Goal: Task Accomplishment & Management: Complete application form

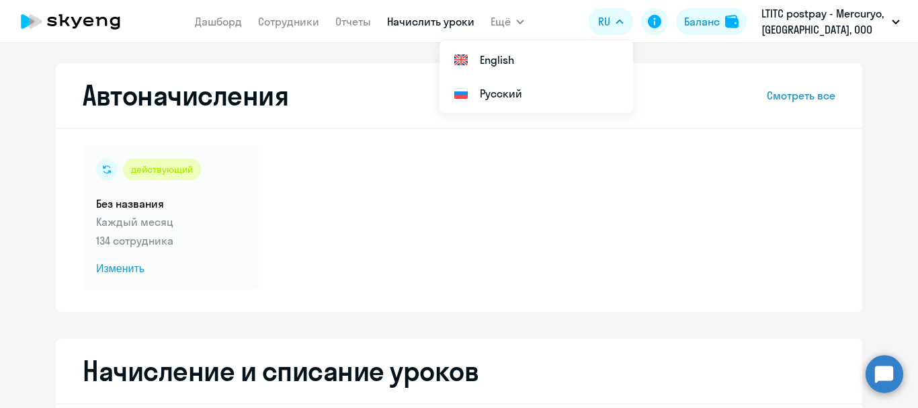
select select "10"
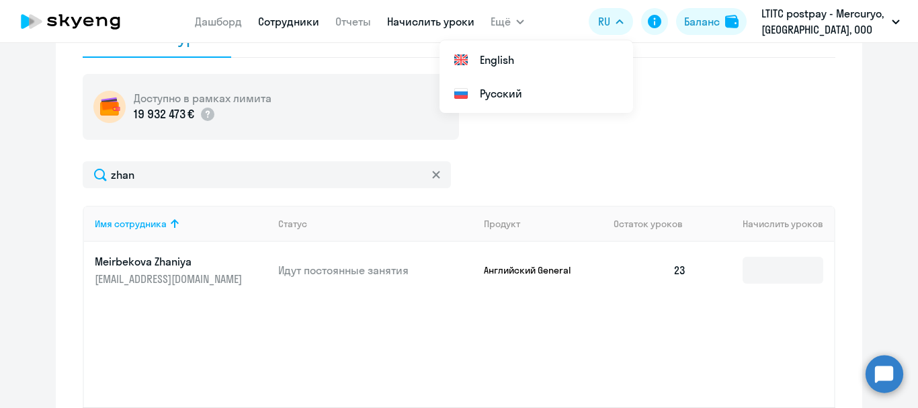
click at [284, 21] on link "Сотрудники" at bounding box center [288, 21] width 61 height 13
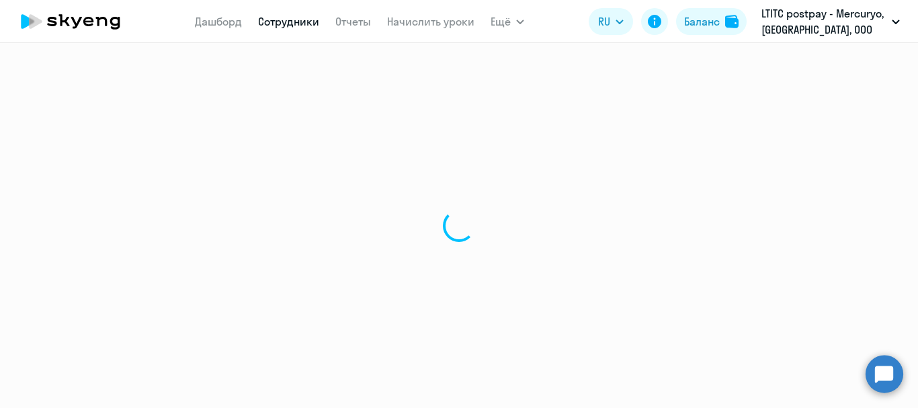
select select "30"
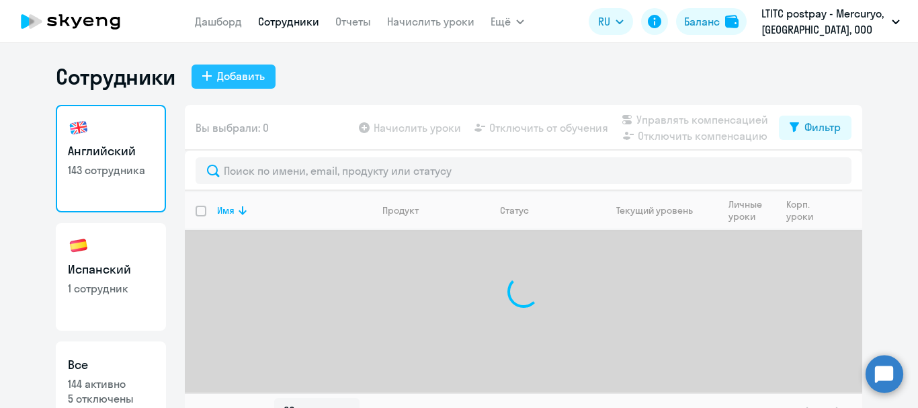
click at [243, 77] on div "Добавить" at bounding box center [241, 76] width 48 height 16
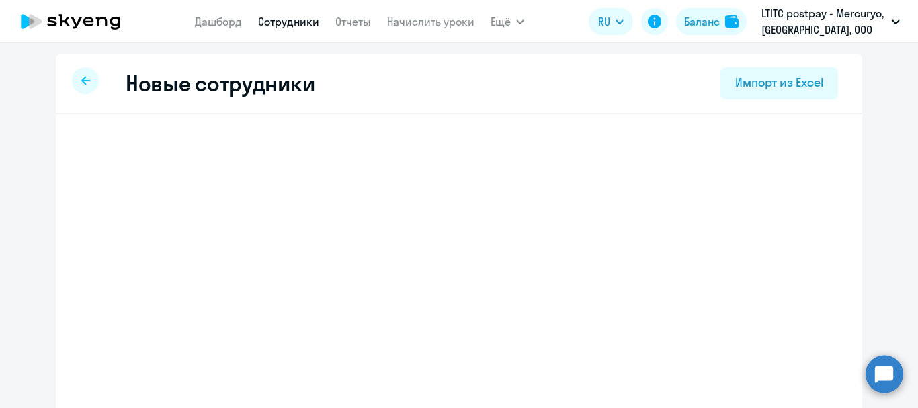
select select "english_adult_not_native_speaker"
select select "3"
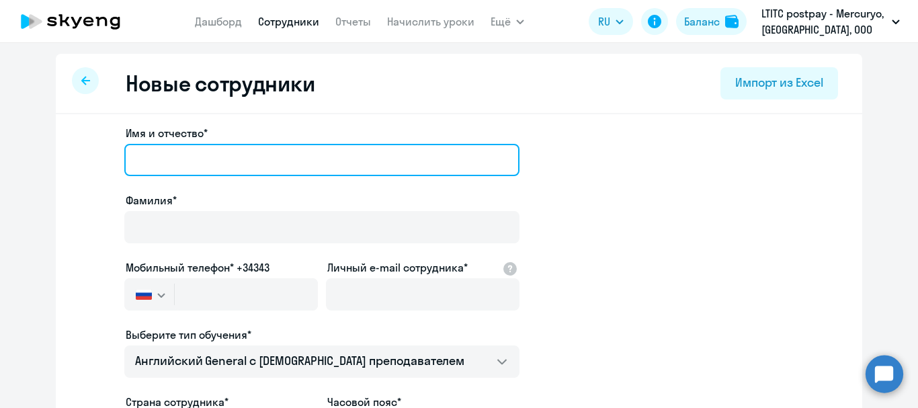
click at [283, 175] on input "Имя и отчество*" at bounding box center [321, 160] width 395 height 32
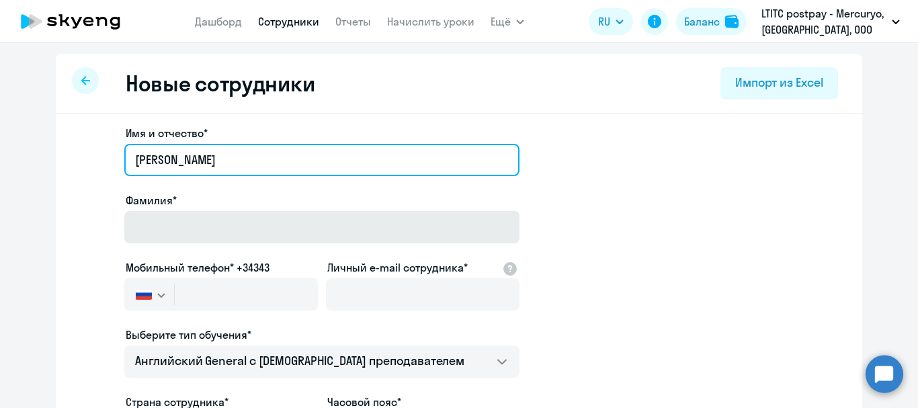
type input "[PERSON_NAME]"
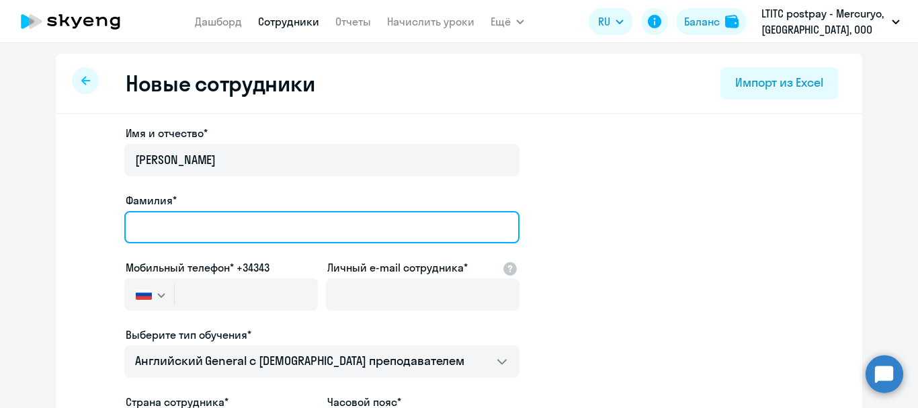
click at [368, 218] on input "Фамилия*" at bounding box center [321, 227] width 395 height 32
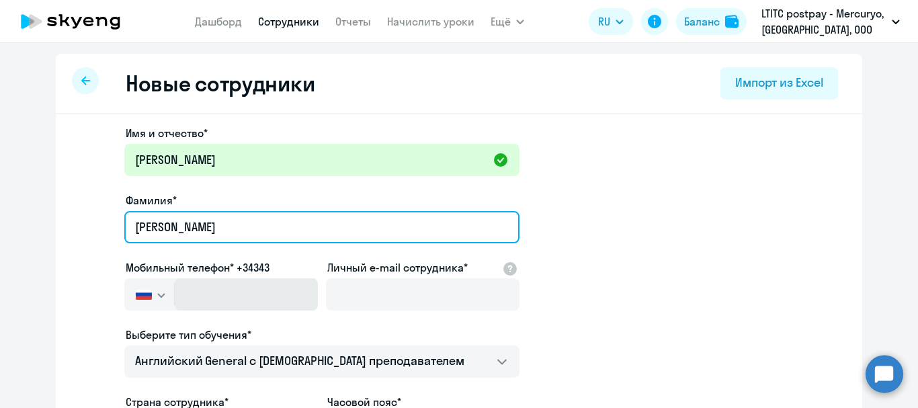
type input "[PERSON_NAME]"
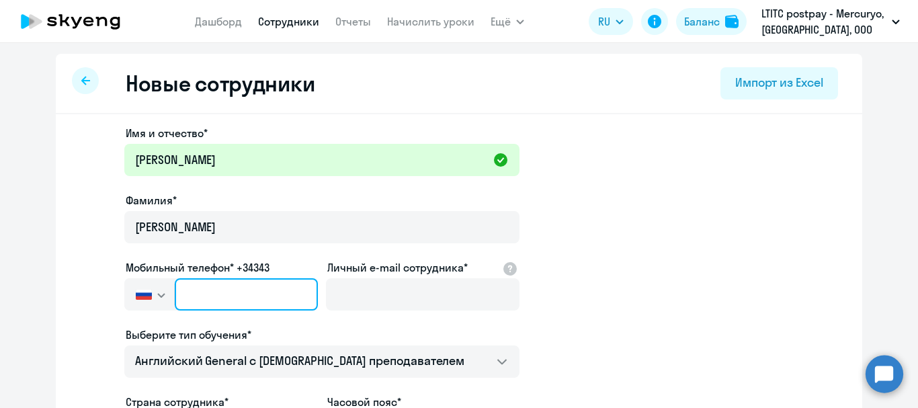
click at [240, 288] on input "text" at bounding box center [246, 294] width 143 height 32
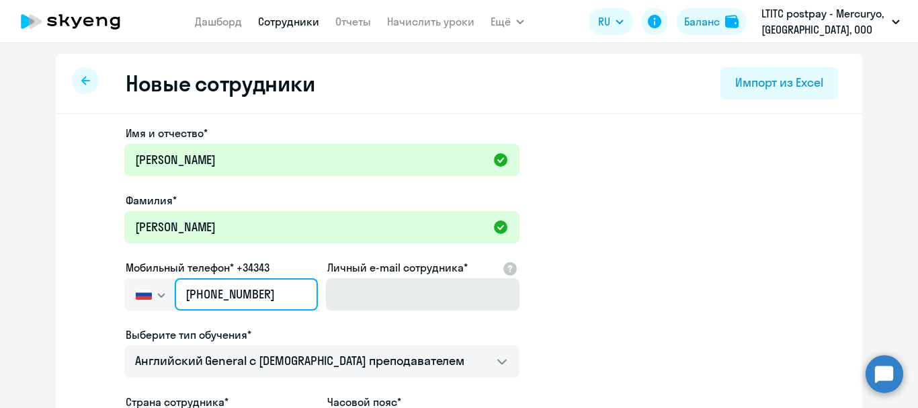
type input "[PHONE_NUMBER]"
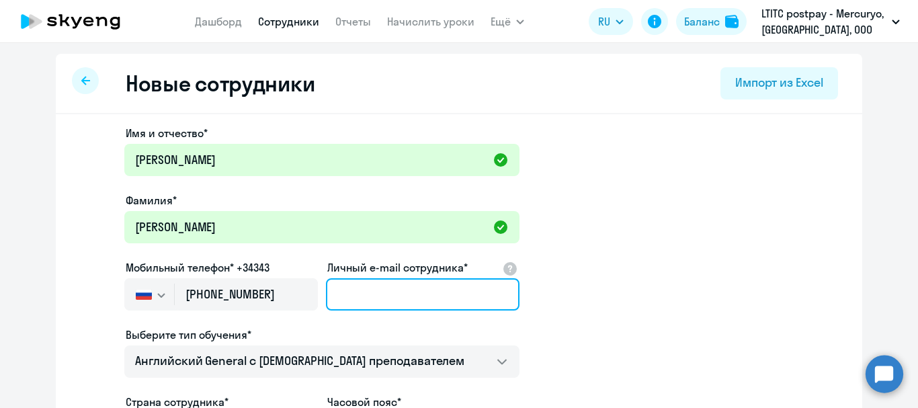
click at [371, 292] on input "Личный e-mail сотрудника*" at bounding box center [423, 294] width 194 height 32
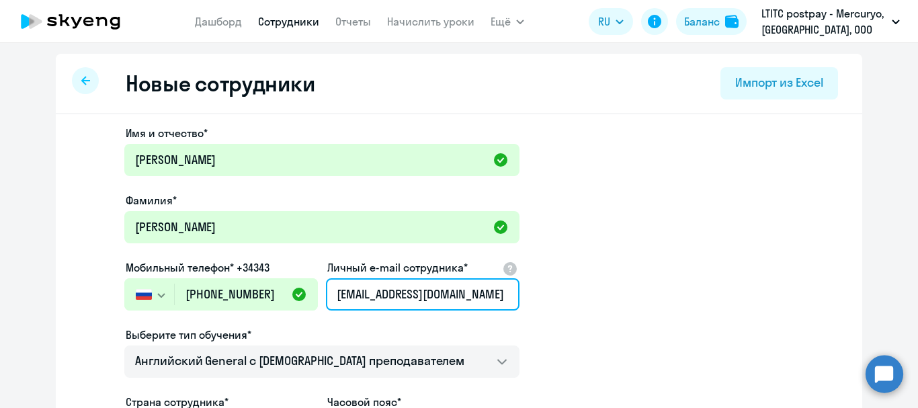
scroll to position [67, 0]
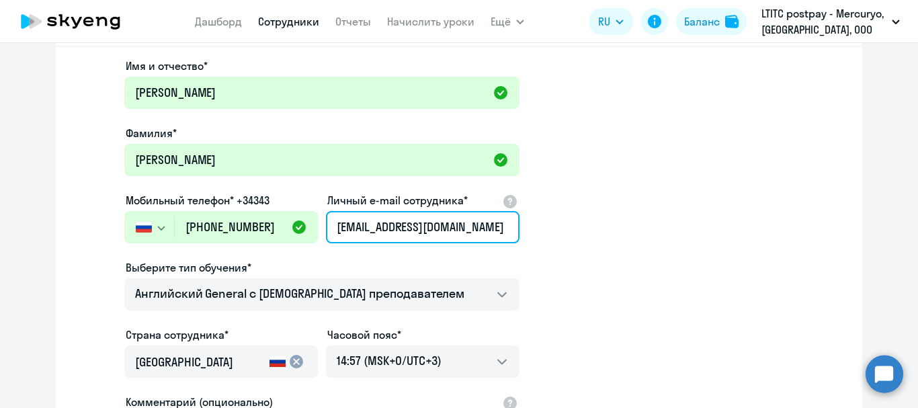
type input "[EMAIL_ADDRESS][DOMAIN_NAME]"
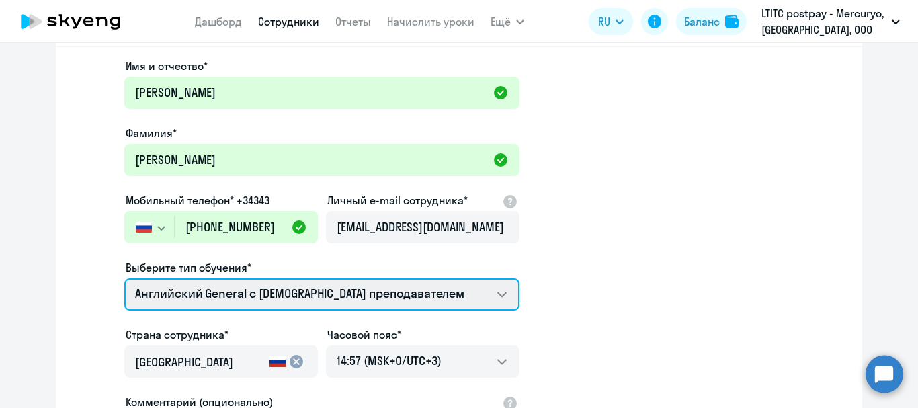
click at [371, 292] on select "Премиум уроки по испанскому языку для взрослых Talks 15 минутные разговоры на а…" at bounding box center [321, 294] width 395 height 32
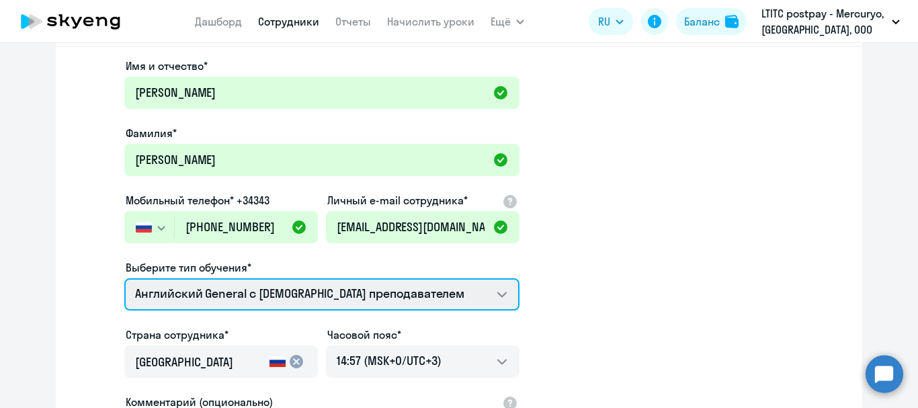
click at [371, 292] on select "Премиум уроки по испанскому языку для взрослых Talks 15 минутные разговоры на а…" at bounding box center [321, 294] width 395 height 32
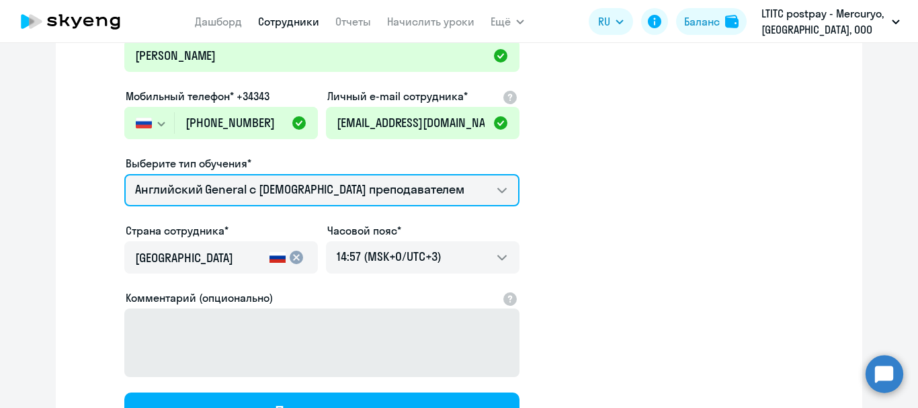
scroll to position [202, 0]
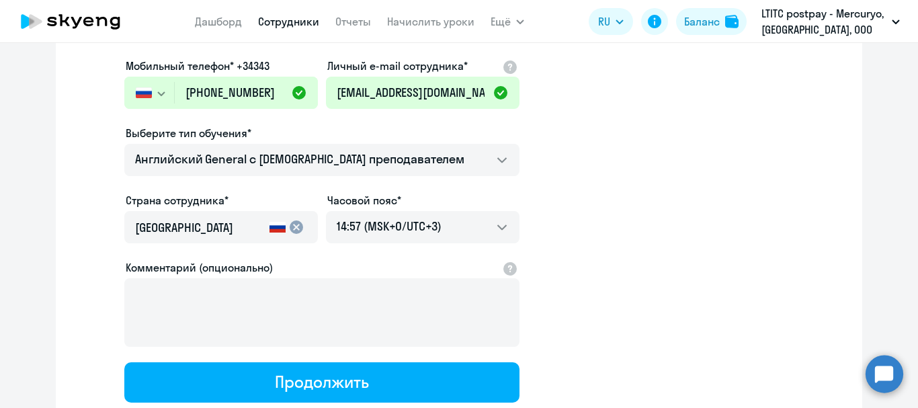
click at [295, 221] on mat-icon "cancel" at bounding box center [296, 227] width 16 height 16
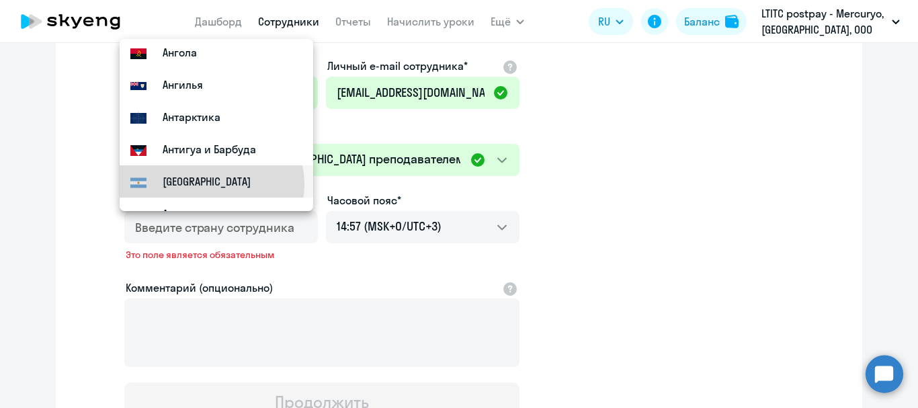
click at [211, 184] on small "[GEOGRAPHIC_DATA]" at bounding box center [207, 181] width 88 height 16
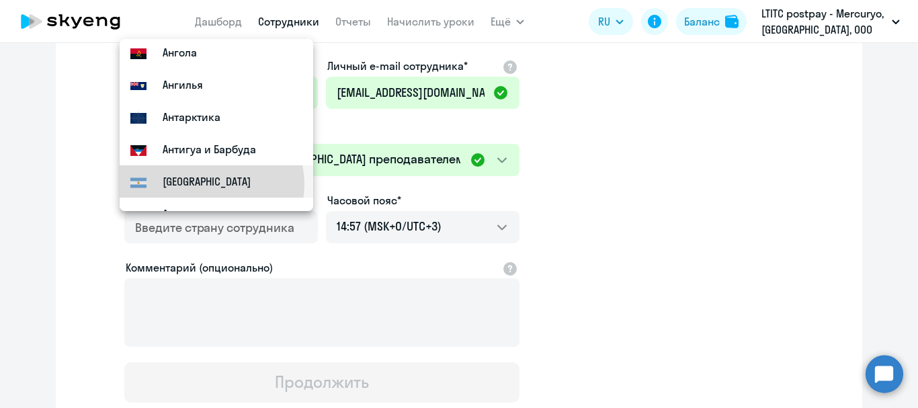
type input "[GEOGRAPHIC_DATA]"
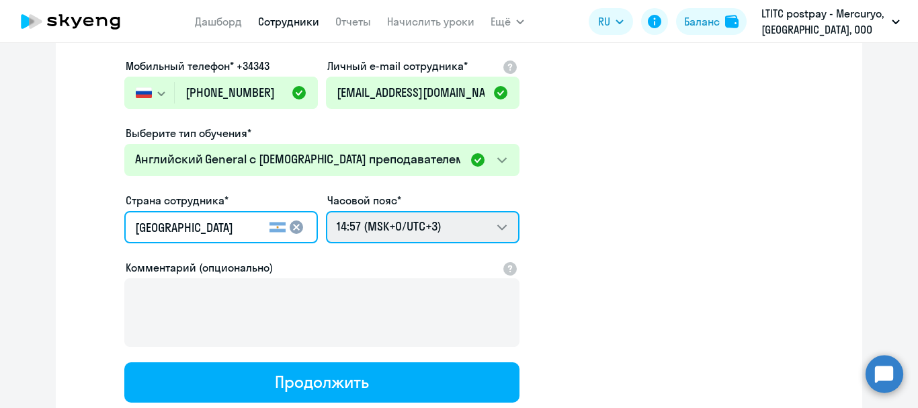
click at [454, 223] on select "00:57 (MSK-14/UTC-11) 01:57 (MSK-13/UTC-10) 02:57 (MSK-12/UTC-9) 03:57 (MSK-11/…" at bounding box center [423, 227] width 194 height 32
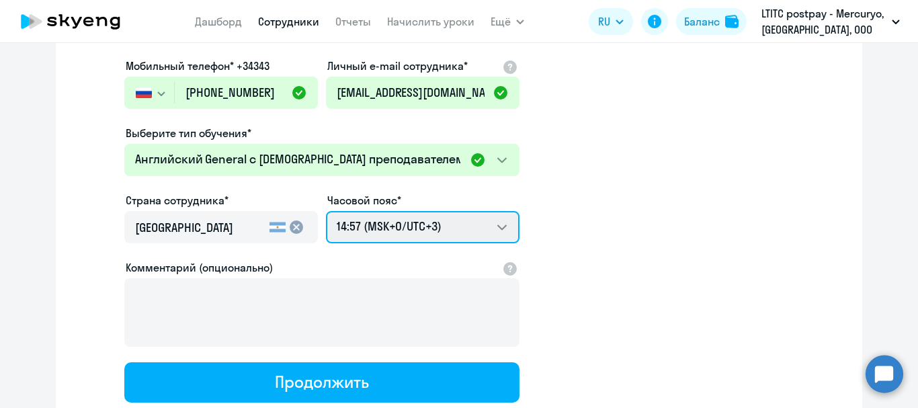
select select "-3"
click at [326, 211] on select "00:57 (MSK-14/UTC-11) 01:57 (MSK-13/UTC-10) 02:57 (MSK-12/UTC-9) 03:57 (MSK-11/…" at bounding box center [423, 227] width 194 height 32
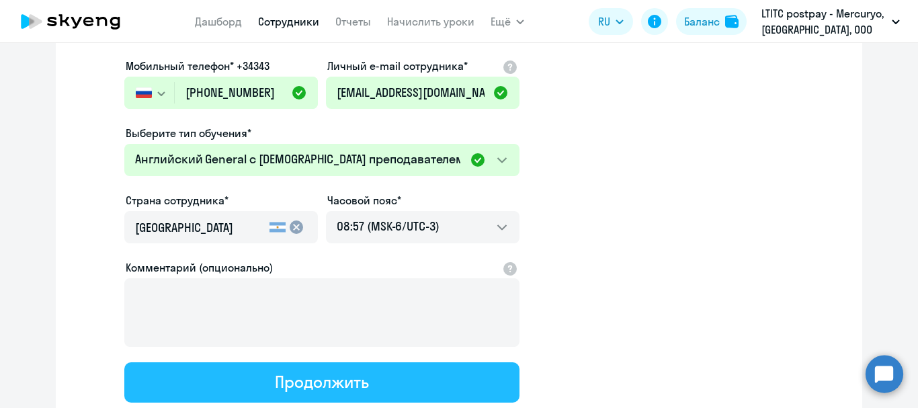
click at [423, 384] on button "Продолжить" at bounding box center [321, 382] width 395 height 40
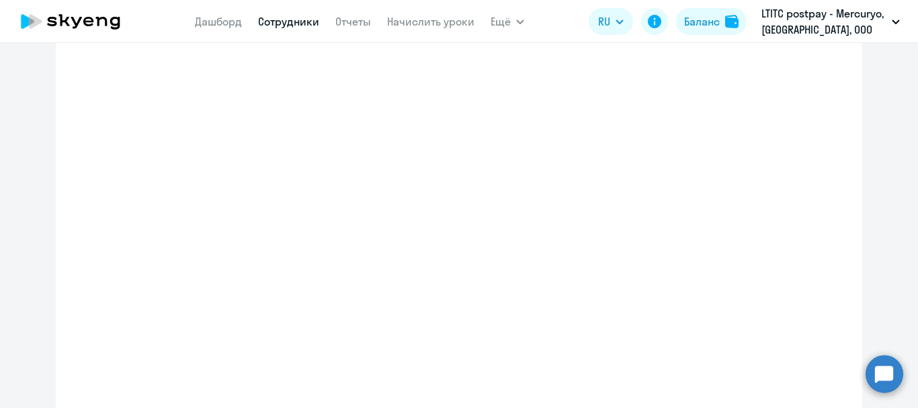
select select "english_adult_not_native_speaker"
select select "-3"
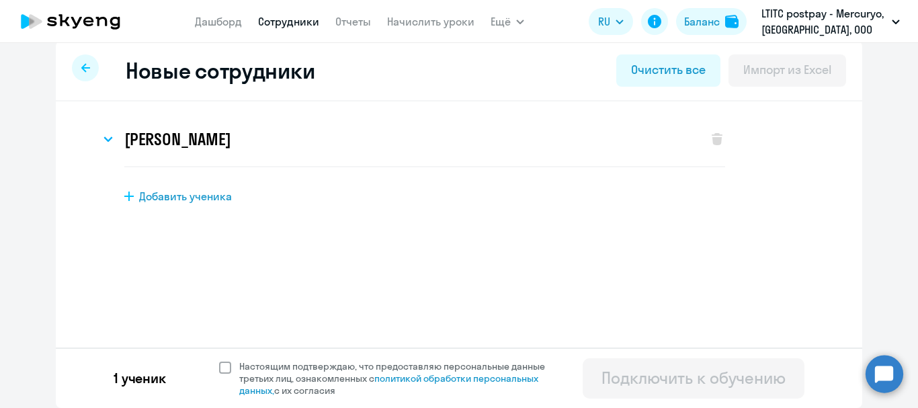
click at [219, 366] on span at bounding box center [225, 368] width 12 height 12
click at [218, 360] on input "Настоящим подтверждаю, что предоставляю персональные данные третьих лиц, ознако…" at bounding box center [218, 360] width 1 height 1
checkbox input "true"
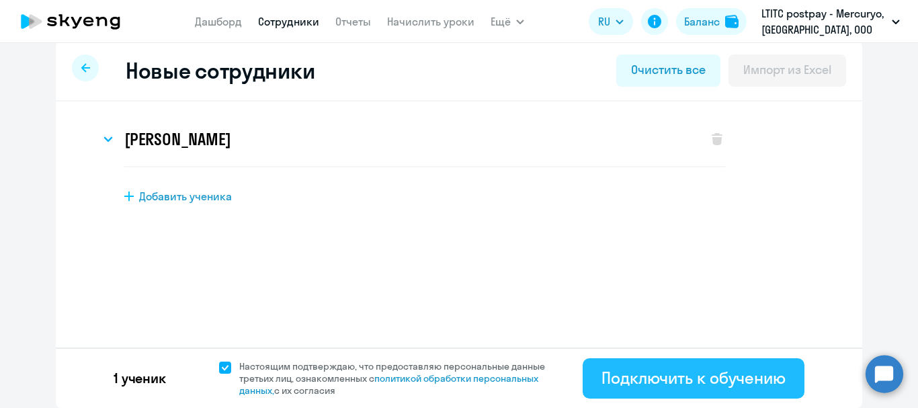
click at [698, 382] on div "Подключить к обучению" at bounding box center [694, 378] width 184 height 22
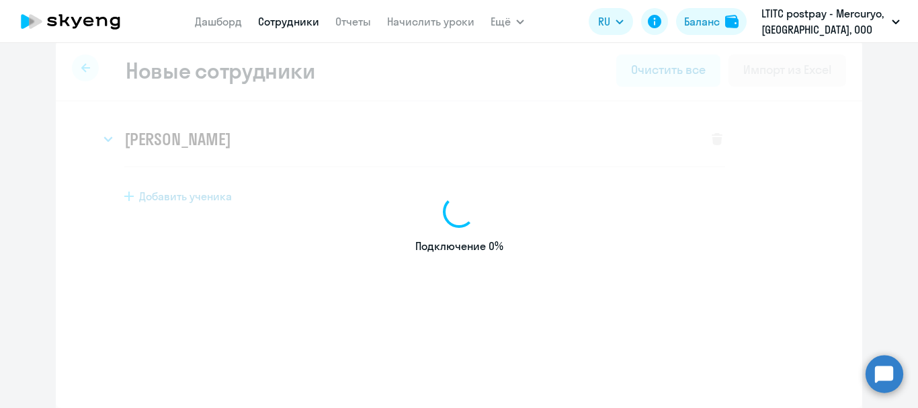
select select "english_adult_not_native_speaker"
select select "3"
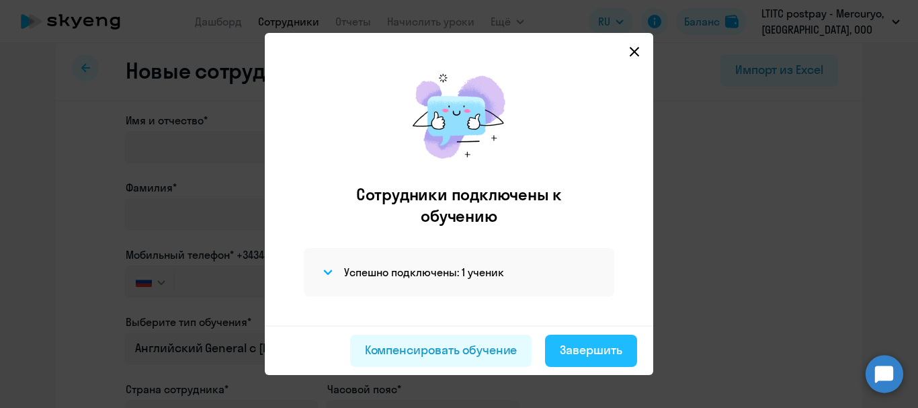
click at [637, 352] on button "Завершить" at bounding box center [591, 351] width 92 height 32
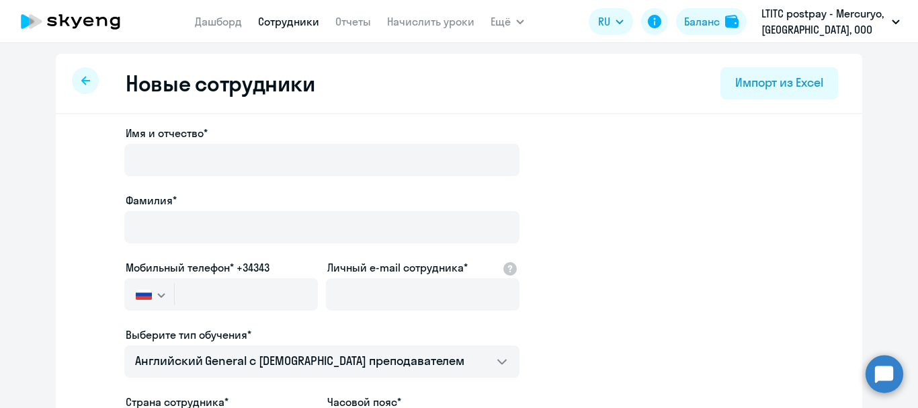
select select "30"
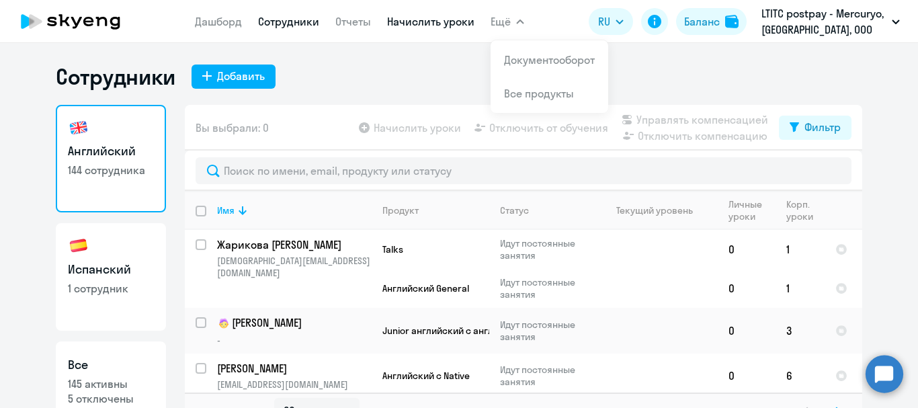
click at [460, 25] on link "Начислить уроки" at bounding box center [430, 21] width 87 height 13
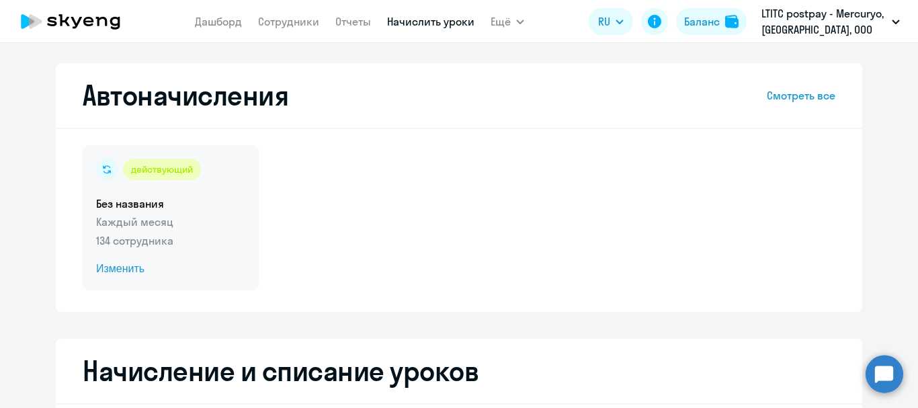
select select "10"
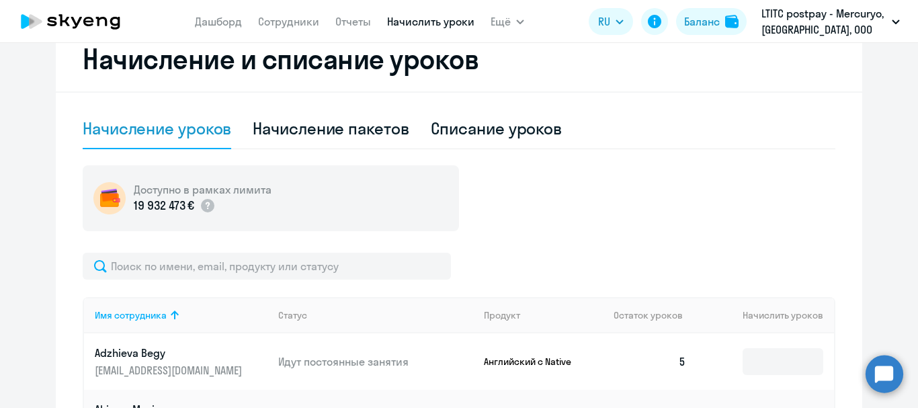
scroll to position [336, 0]
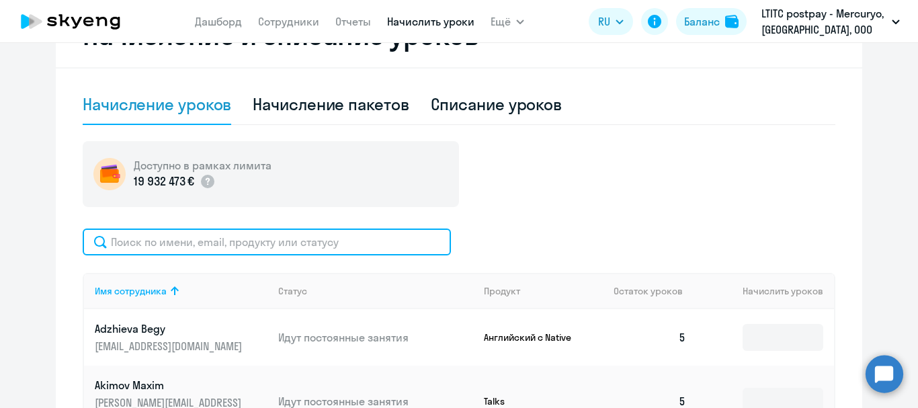
click at [201, 252] on input "text" at bounding box center [267, 242] width 368 height 27
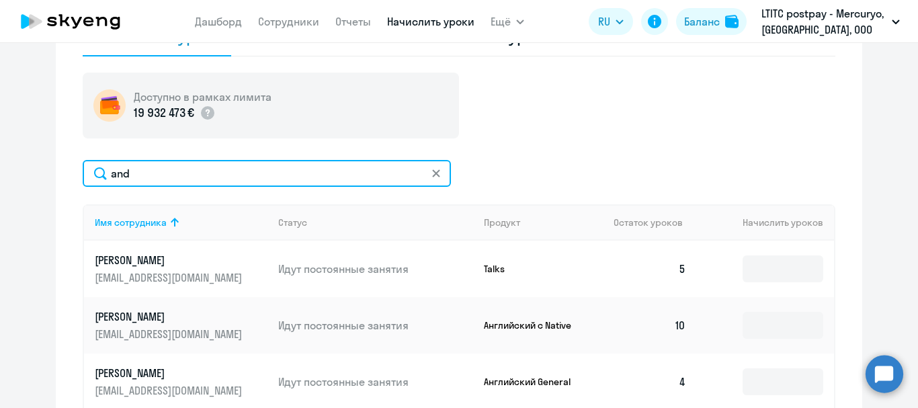
scroll to position [403, 0]
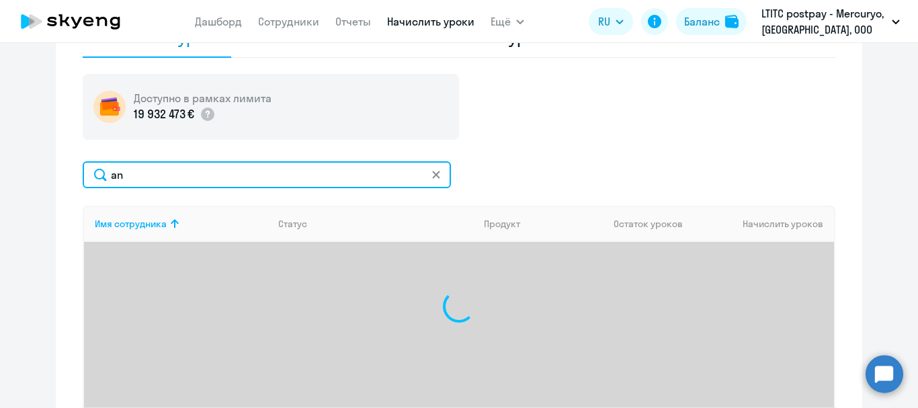
type input "a"
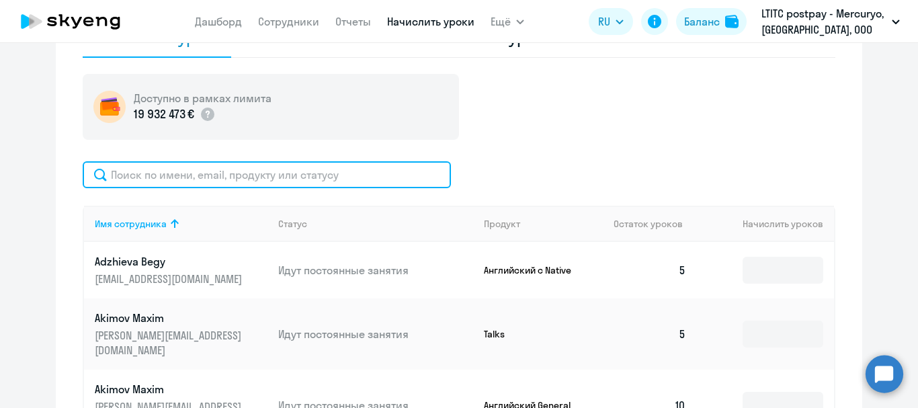
type input "ф"
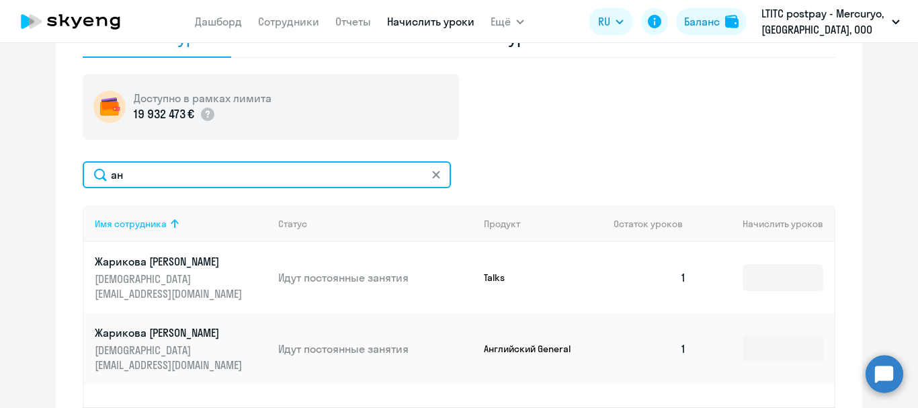
type input "[PERSON_NAME]"
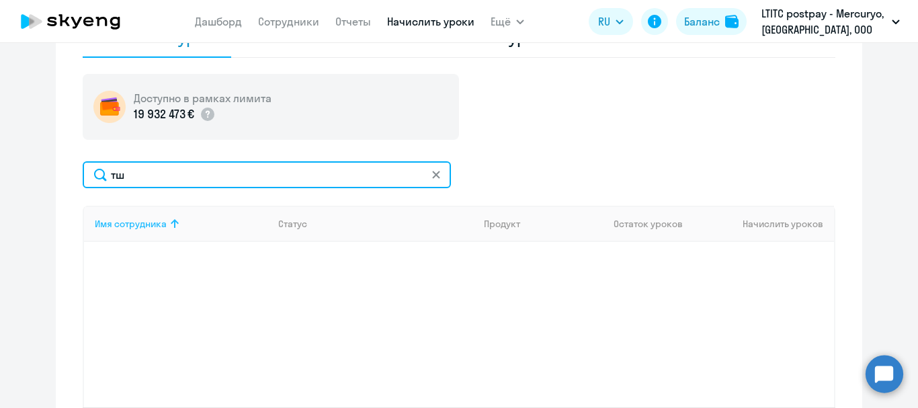
type input "т"
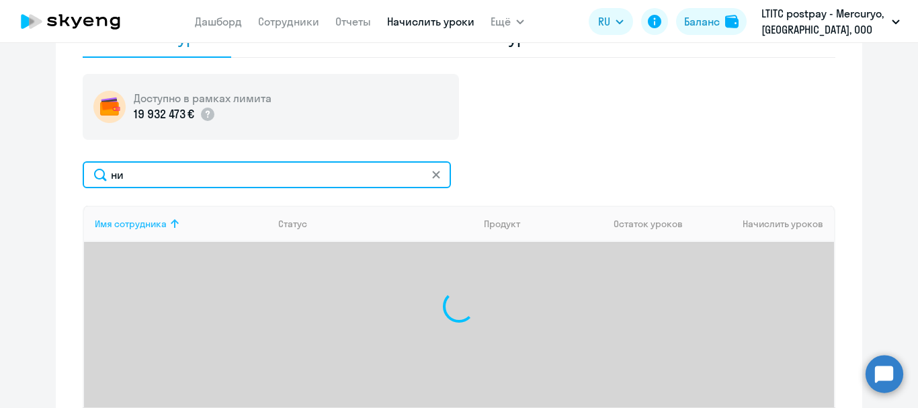
type input "н"
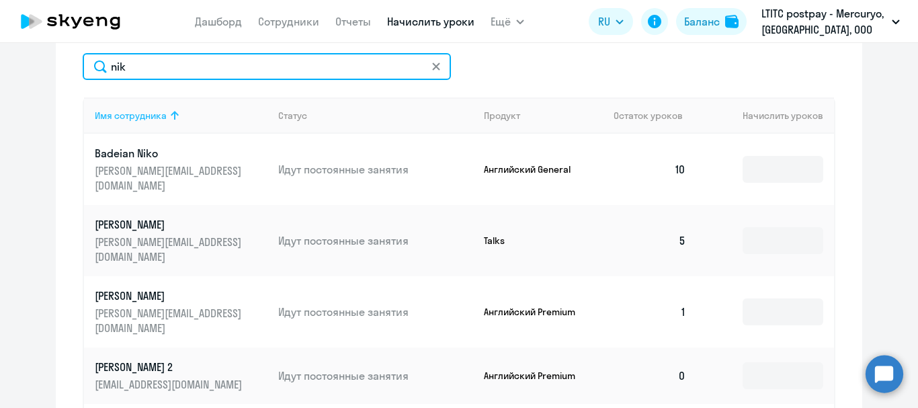
scroll to position [243, 0]
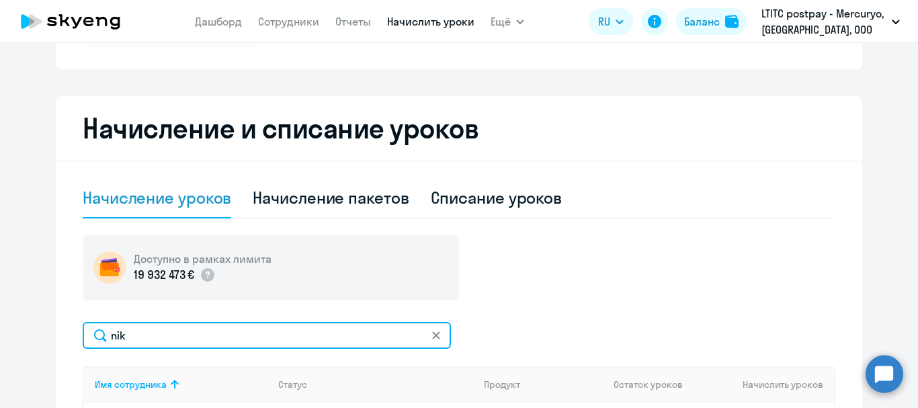
type input "nik"
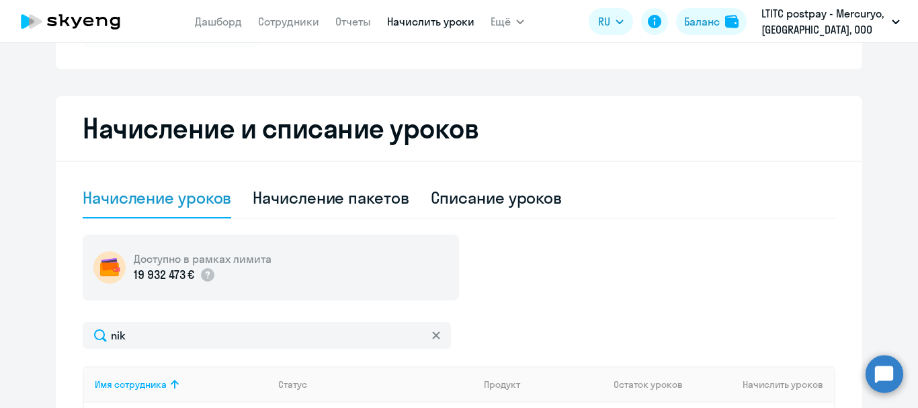
click at [282, 13] on nav "[PERSON_NAME] Отчеты Начислить уроки" at bounding box center [335, 21] width 280 height 27
click at [282, 20] on link "Сотрудники" at bounding box center [288, 21] width 61 height 13
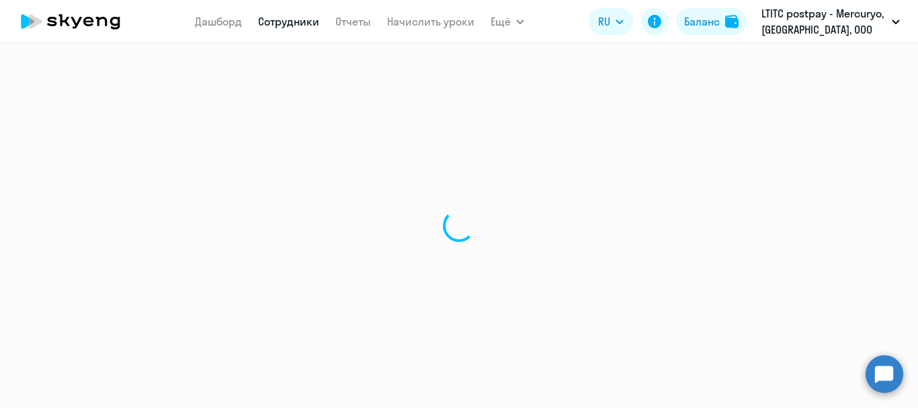
select select "30"
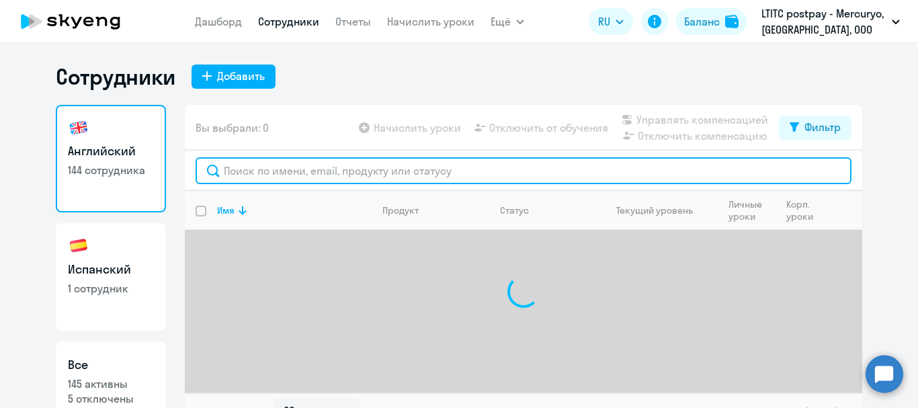
click at [276, 170] on input "text" at bounding box center [524, 170] width 656 height 27
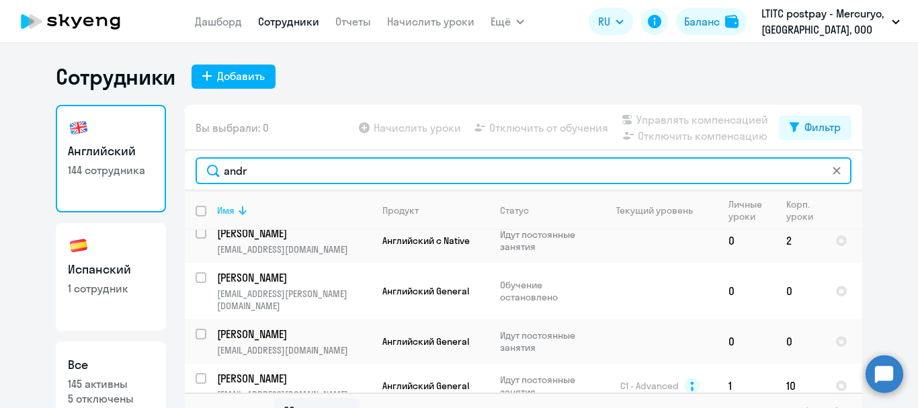
scroll to position [202, 0]
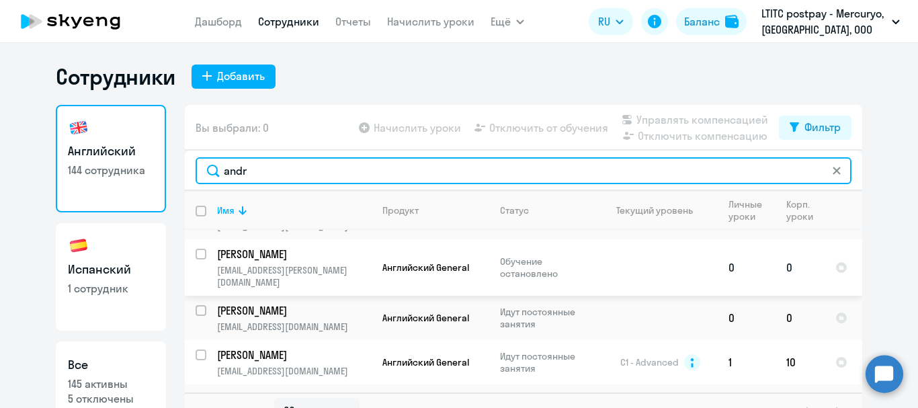
type input "andr"
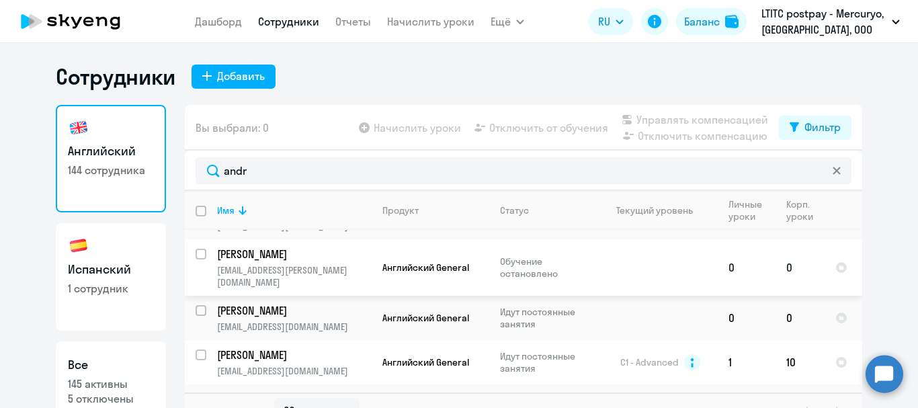
click at [319, 259] on p "[PERSON_NAME]" at bounding box center [293, 254] width 152 height 15
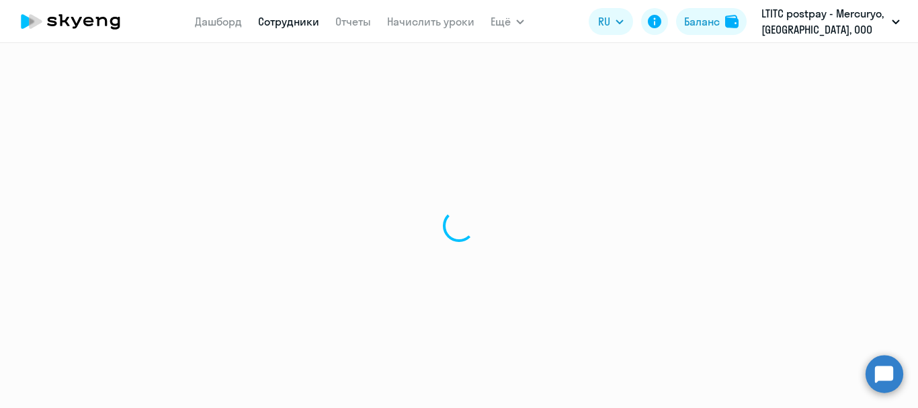
select select "english"
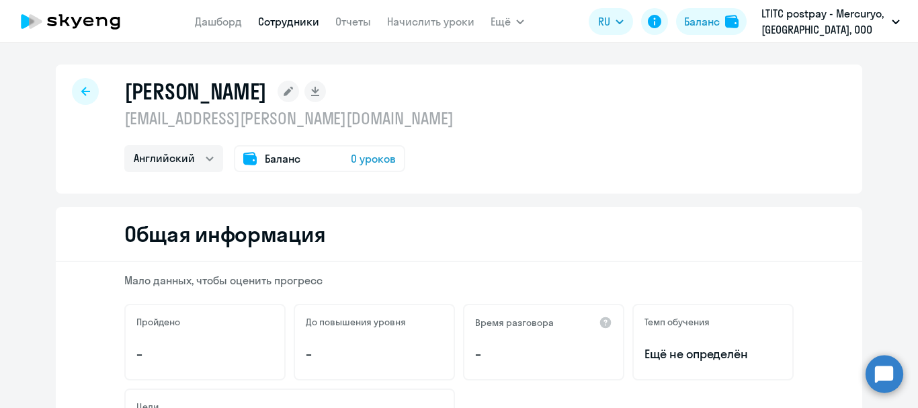
click at [284, 90] on icon at bounding box center [288, 91] width 9 height 9
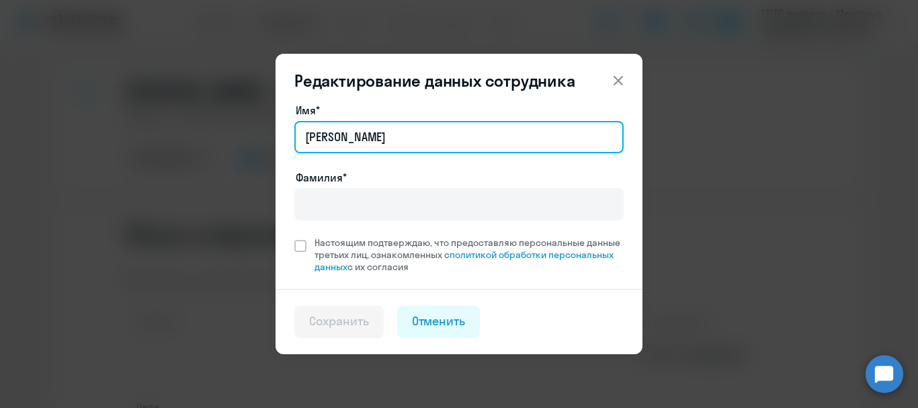
click at [372, 142] on input "[PERSON_NAME]" at bounding box center [458, 137] width 329 height 32
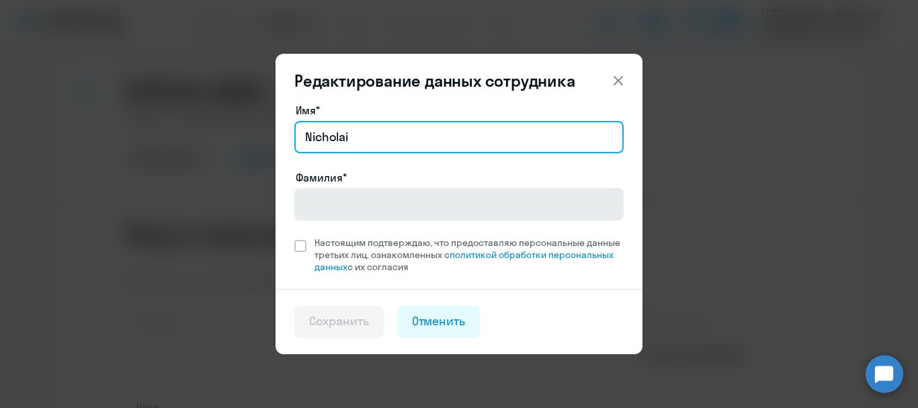
type input "Nicholai"
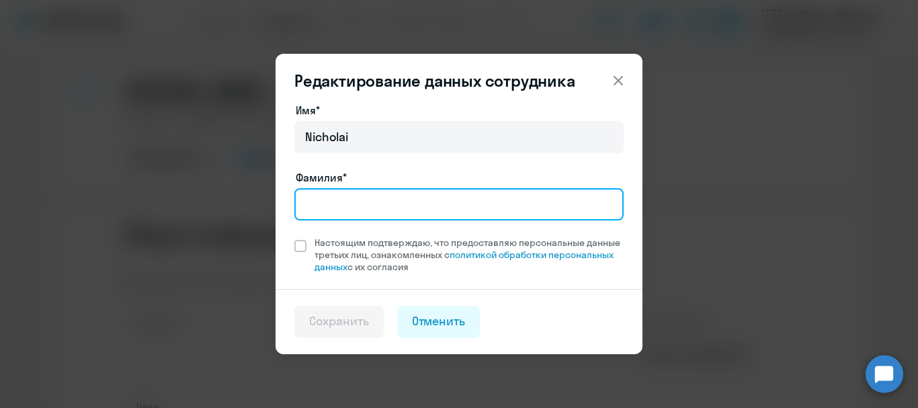
click at [368, 210] on input "Фамилия*" at bounding box center [458, 204] width 329 height 32
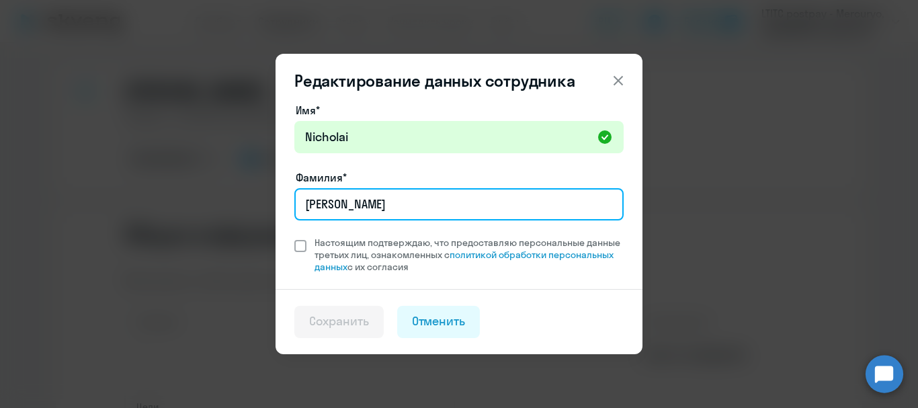
type input "[PERSON_NAME]"
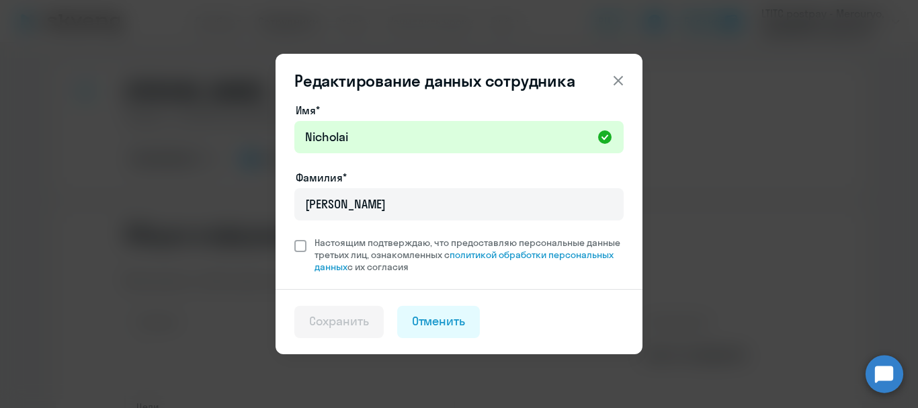
click at [302, 247] on span at bounding box center [300, 246] width 12 height 12
click at [294, 237] on input "Настоящим подтверждаю, что предоставляю персональные данные третьих лиц, ознако…" at bounding box center [294, 236] width 1 height 1
checkbox input "true"
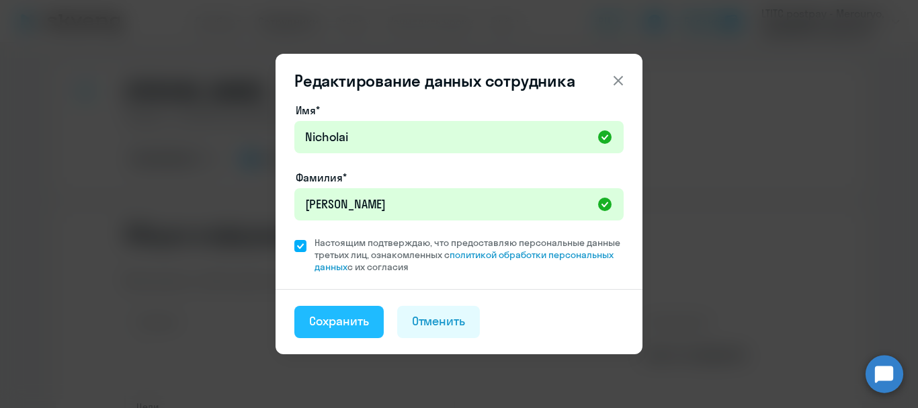
click at [329, 327] on div "Сохранить" at bounding box center [339, 321] width 60 height 17
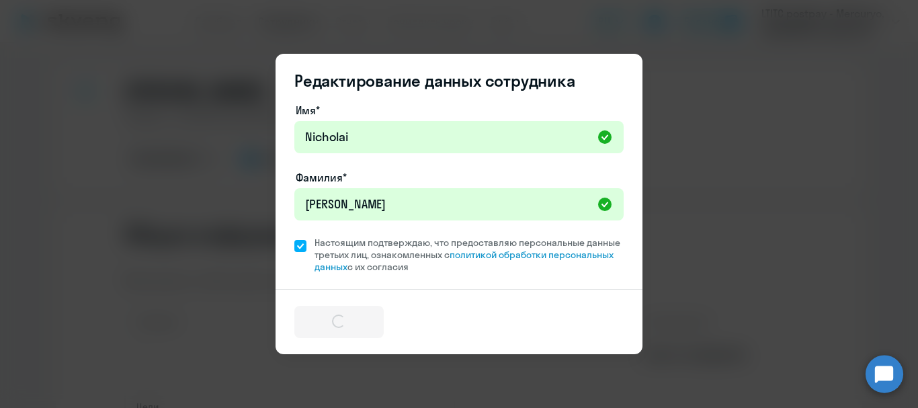
select select "english"
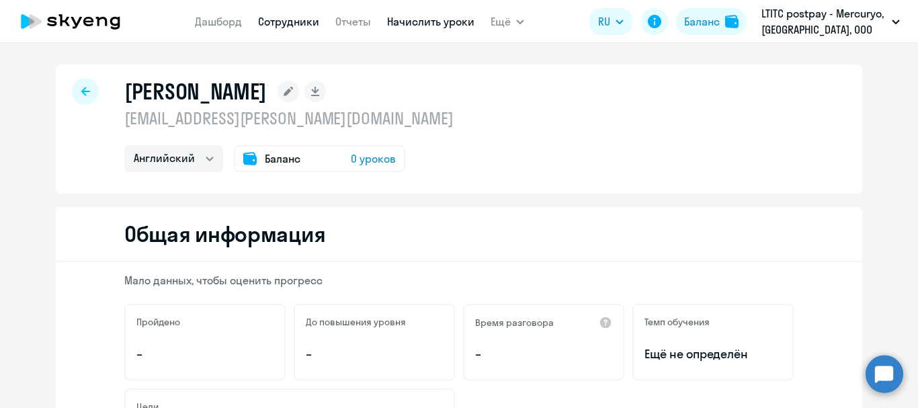
click at [455, 26] on link "Начислить уроки" at bounding box center [430, 21] width 87 height 13
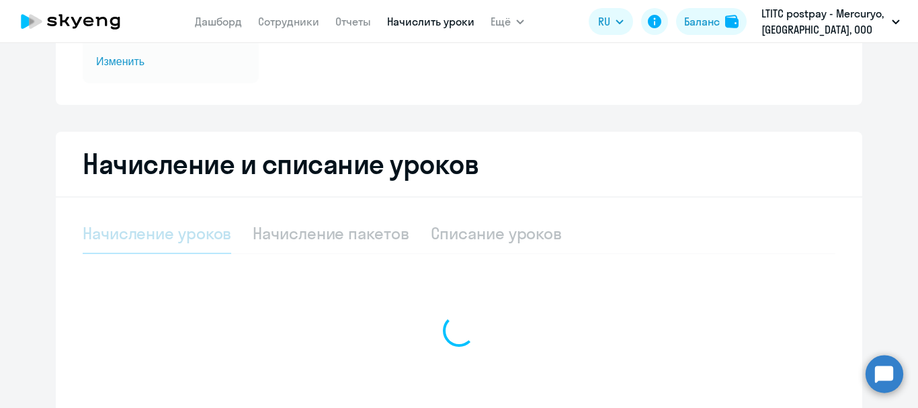
select select "10"
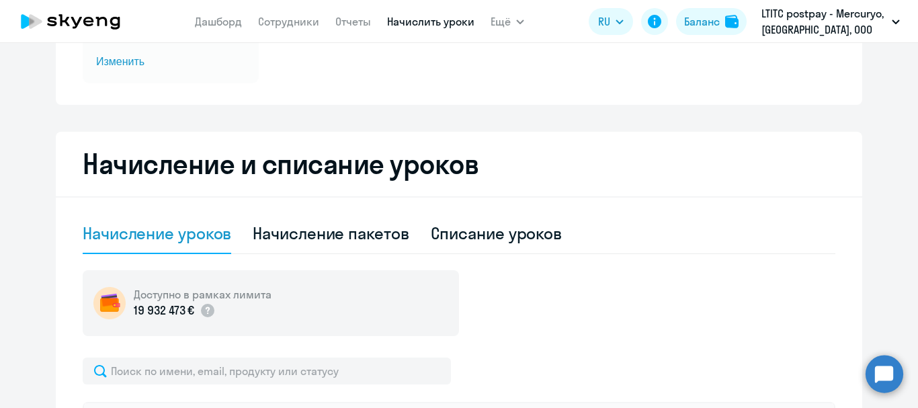
scroll to position [322, 0]
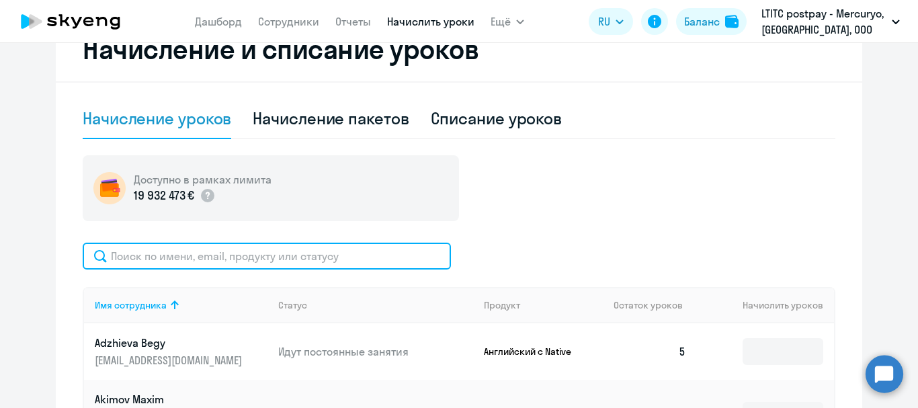
click at [292, 262] on input "text" at bounding box center [267, 256] width 368 height 27
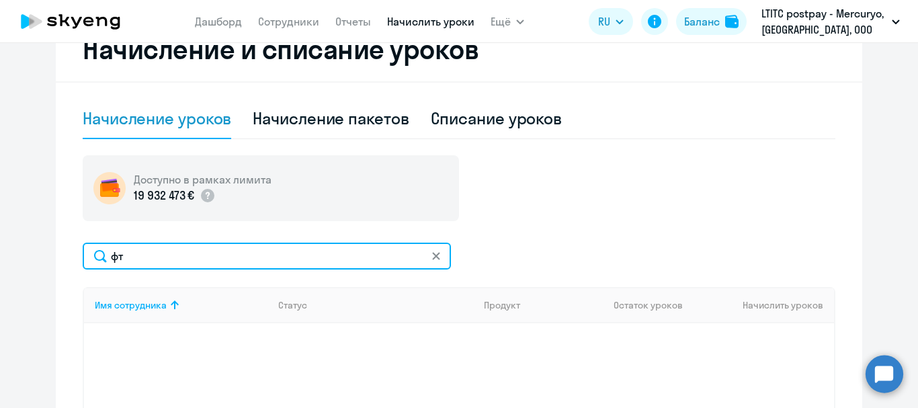
type input "ф"
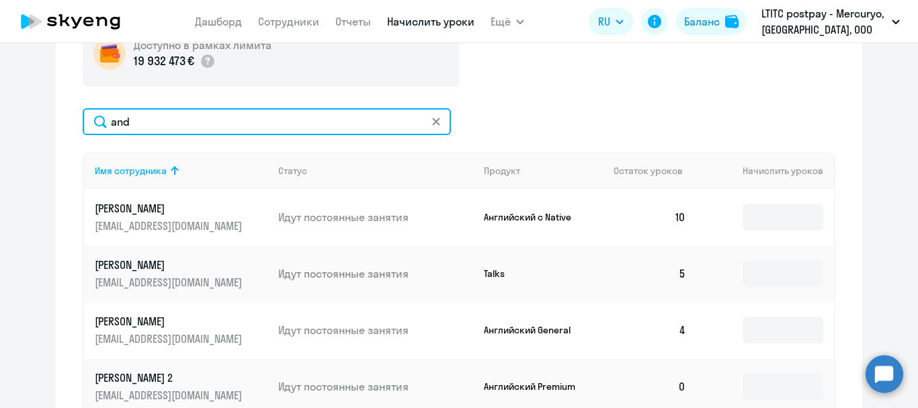
scroll to position [255, 0]
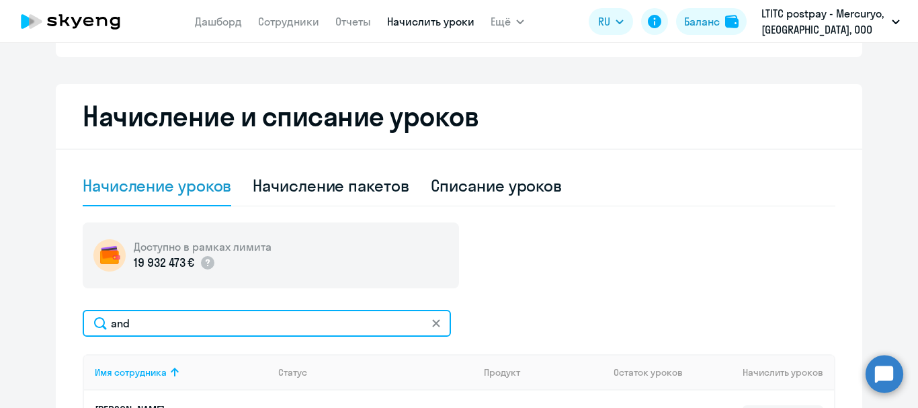
drag, startPoint x: 130, startPoint y: 315, endPoint x: 101, endPoint y: 304, distance: 31.5
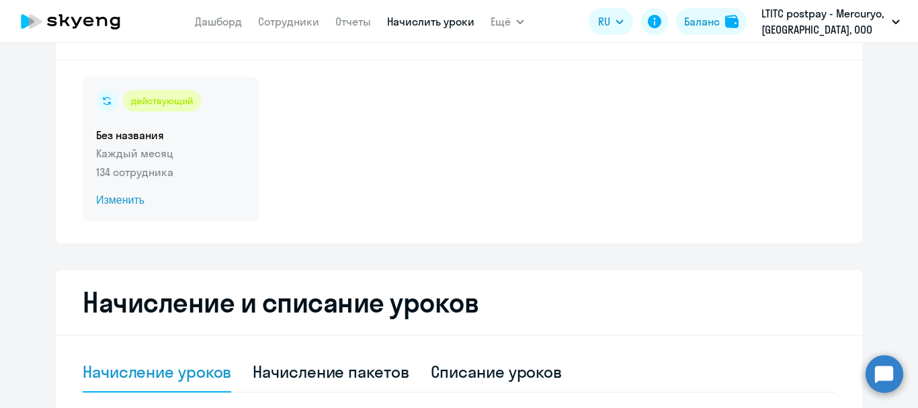
scroll to position [0, 0]
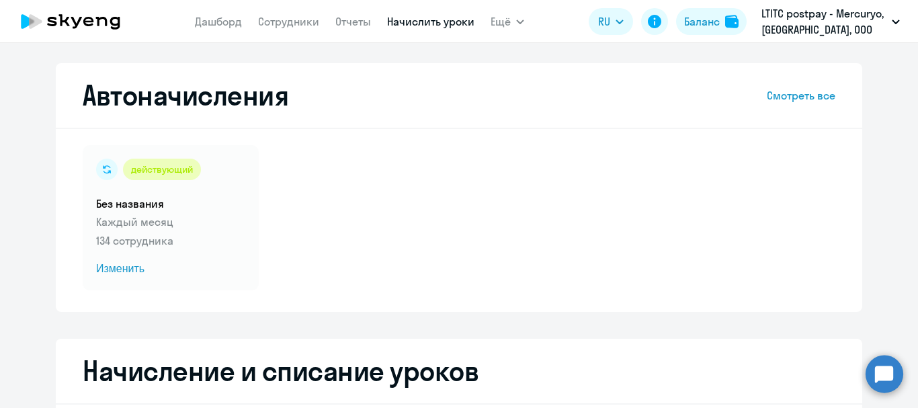
type input "nik"
click at [281, 30] on nav "[PERSON_NAME] Отчеты Начислить уроки" at bounding box center [335, 21] width 280 height 27
click at [281, 22] on link "Сотрудники" at bounding box center [288, 21] width 61 height 13
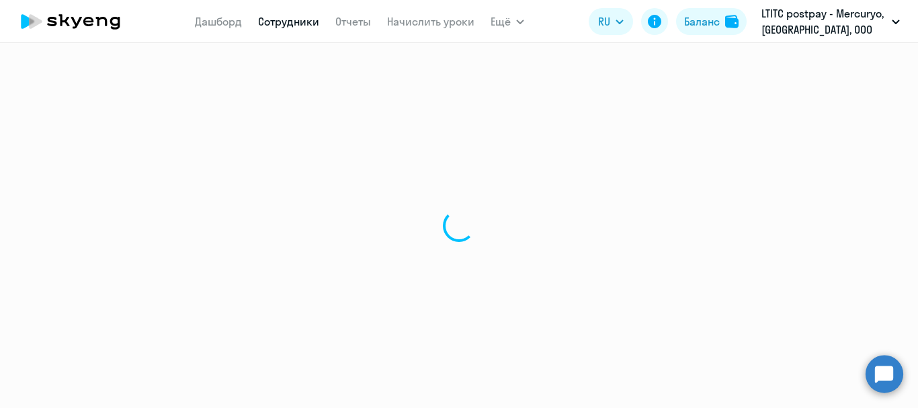
select select "30"
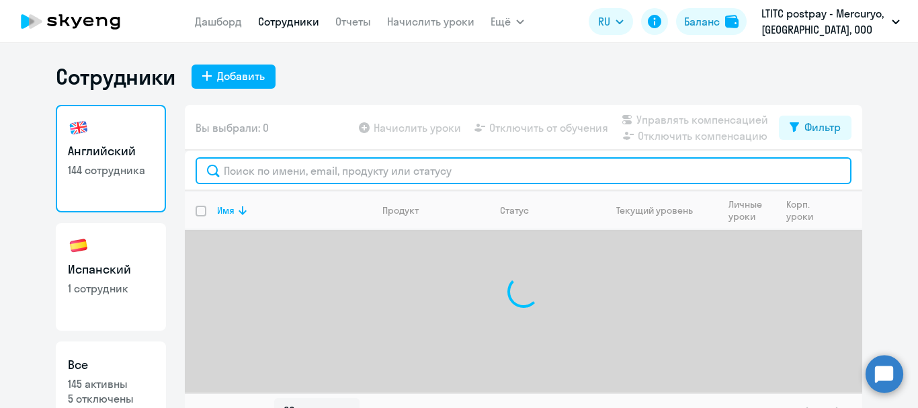
click at [235, 163] on input "text" at bounding box center [524, 170] width 656 height 27
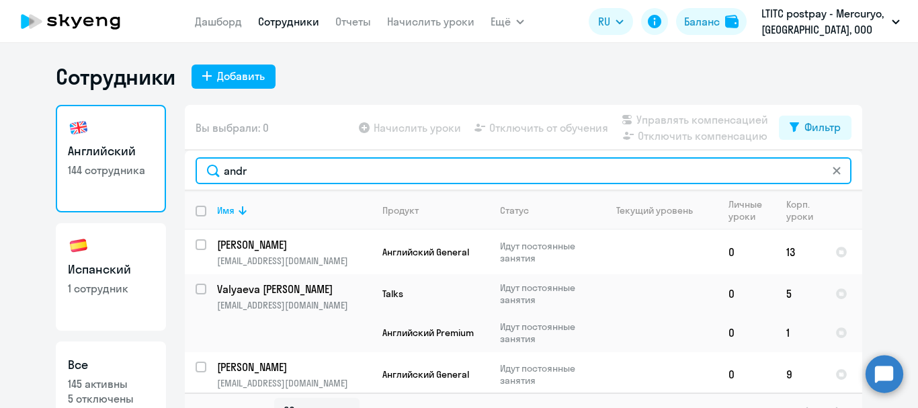
scroll to position [22, 0]
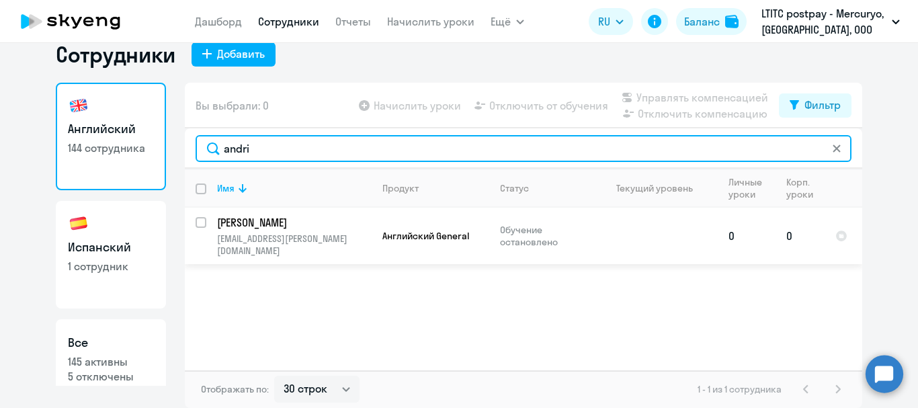
type input "andri"
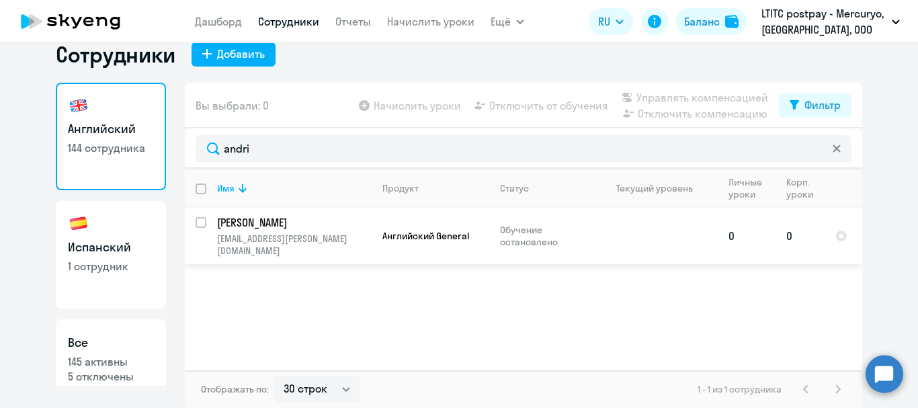
click at [269, 224] on p "[PERSON_NAME]" at bounding box center [293, 222] width 152 height 15
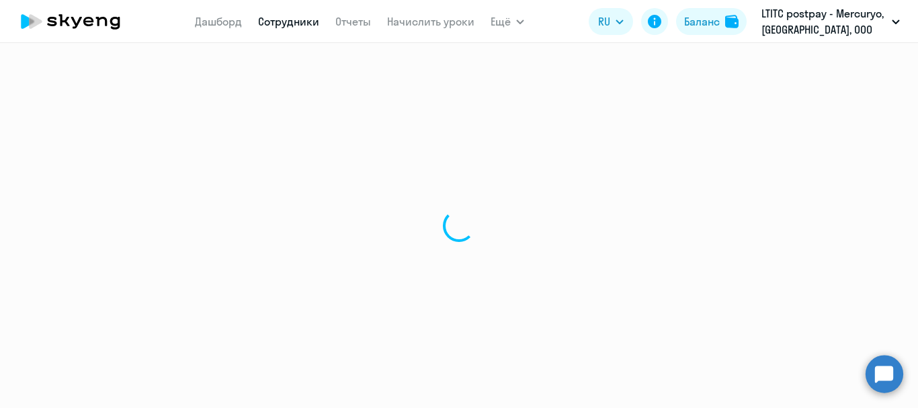
select select "english"
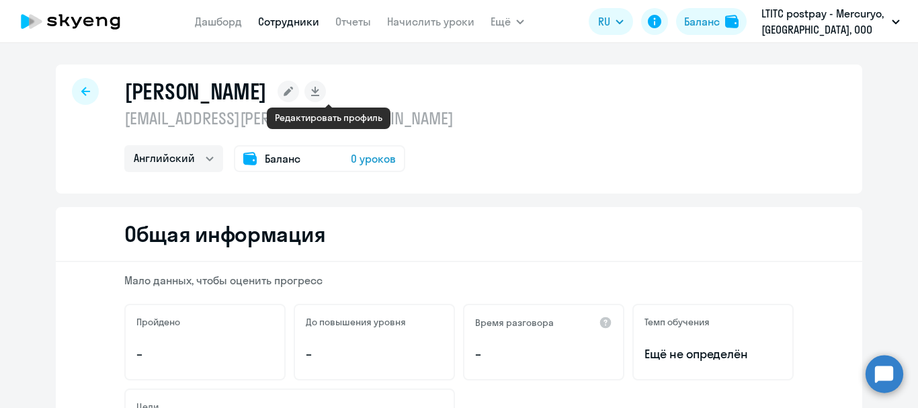
click at [299, 91] on rect at bounding box center [289, 92] width 22 height 22
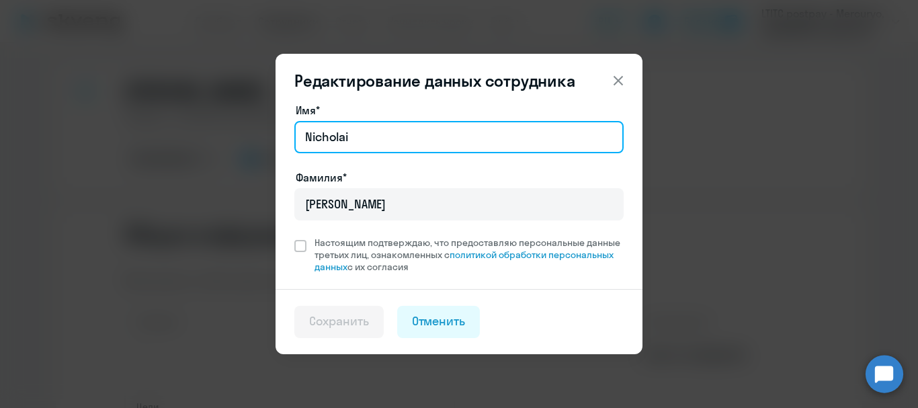
click at [331, 139] on input "Nicholai" at bounding box center [458, 137] width 329 height 32
type input "[PERSON_NAME]"
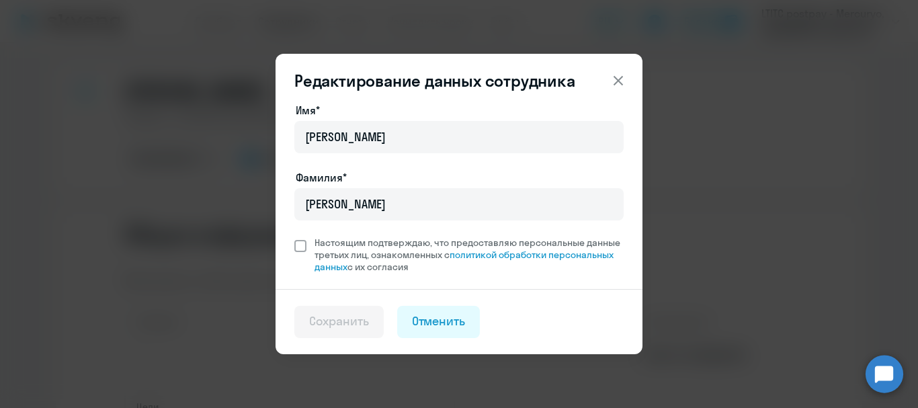
click at [327, 244] on span "Настоящим подтверждаю, что предоставляю персональные данные третьих лиц, ознако…" at bounding box center [469, 255] width 309 height 36
click at [294, 237] on input "Настоящим подтверждаю, что предоставляю персональные данные третьих лиц, ознако…" at bounding box center [294, 236] width 1 height 1
checkbox input "true"
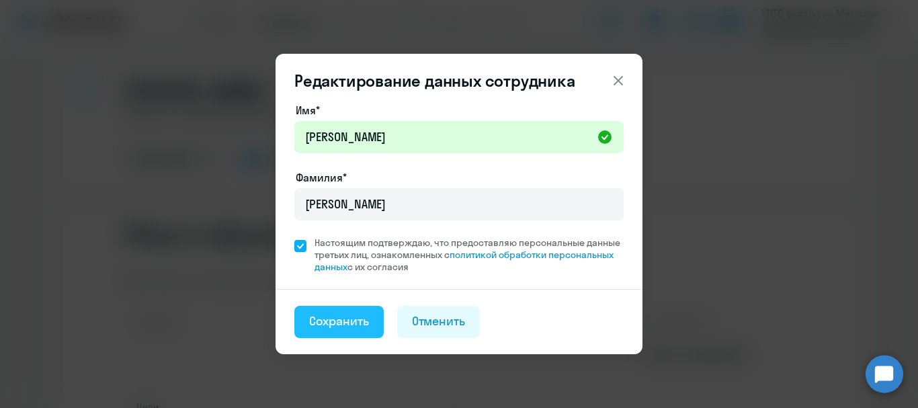
click at [368, 318] on div "Сохранить" at bounding box center [339, 321] width 60 height 17
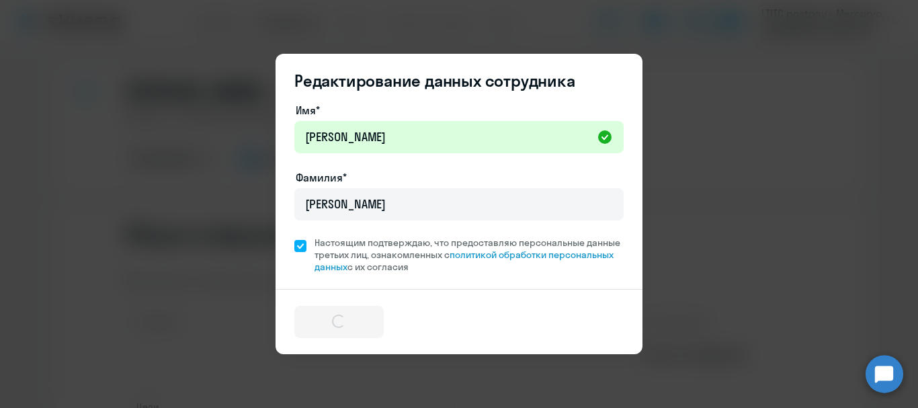
select select "english"
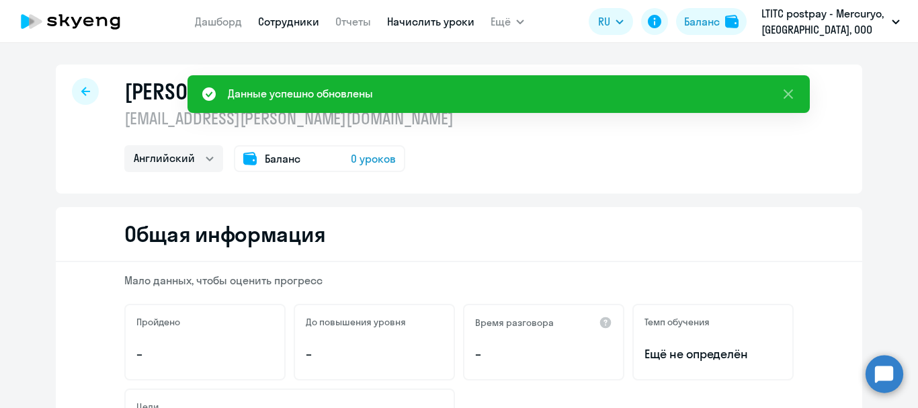
click at [434, 24] on link "Начислить уроки" at bounding box center [430, 21] width 87 height 13
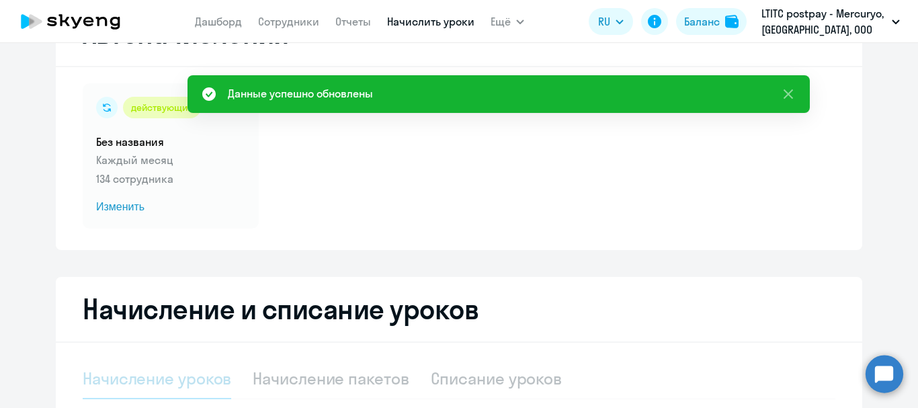
select select "10"
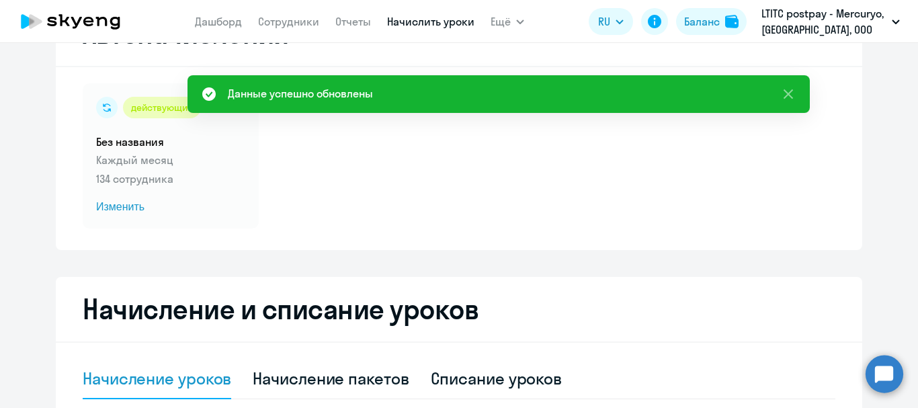
scroll to position [269, 0]
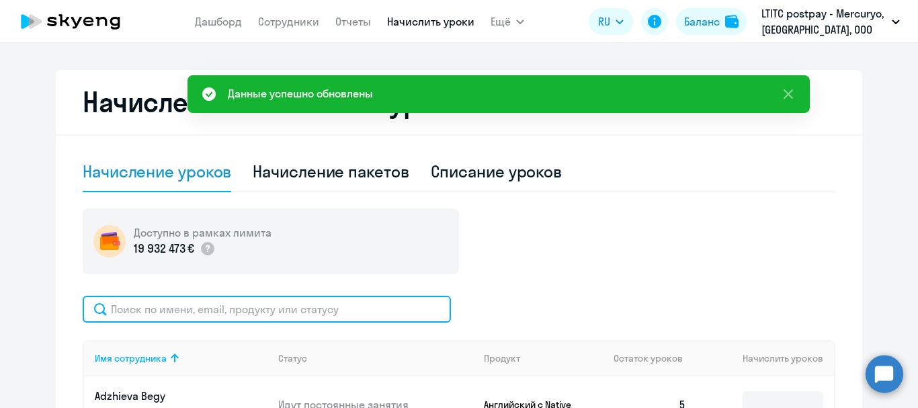
click at [284, 302] on input "text" at bounding box center [267, 309] width 368 height 27
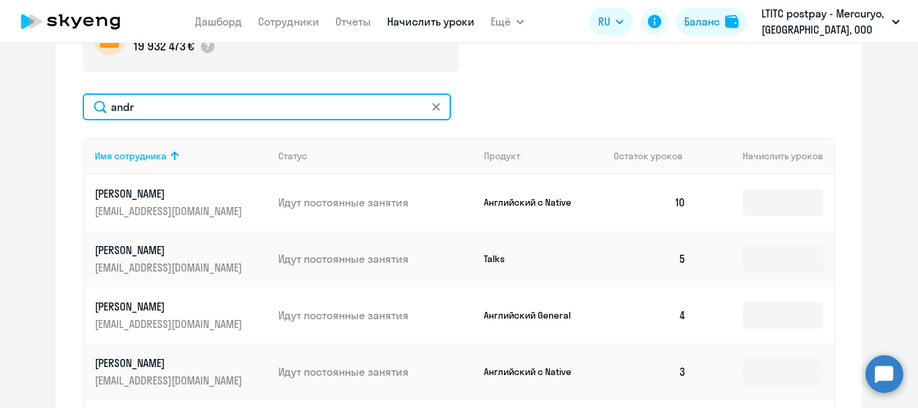
scroll to position [470, 0]
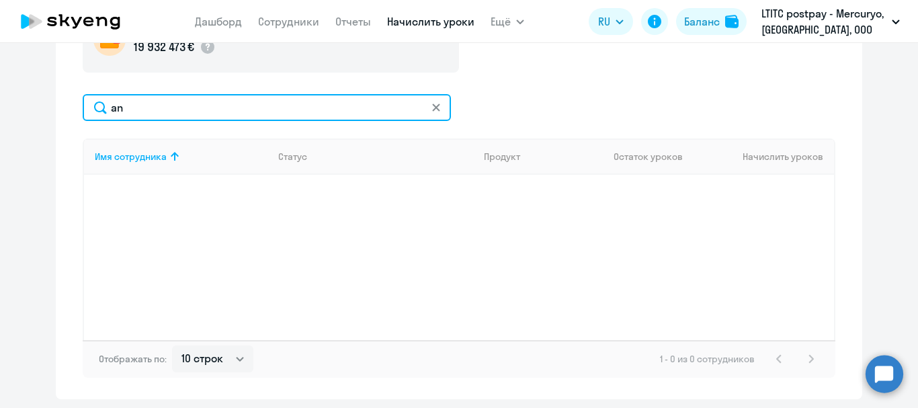
type input "a"
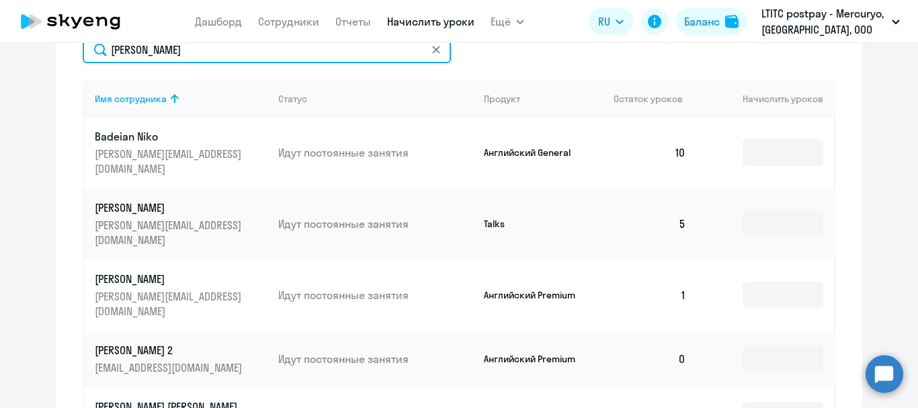
scroll to position [364, 0]
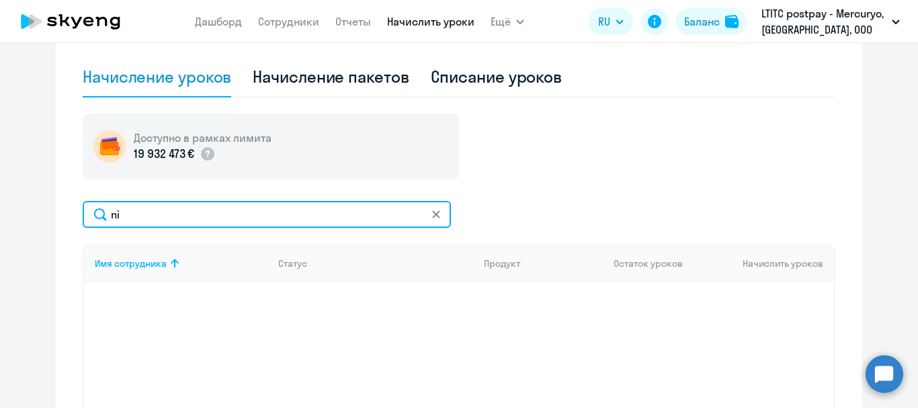
type input "n"
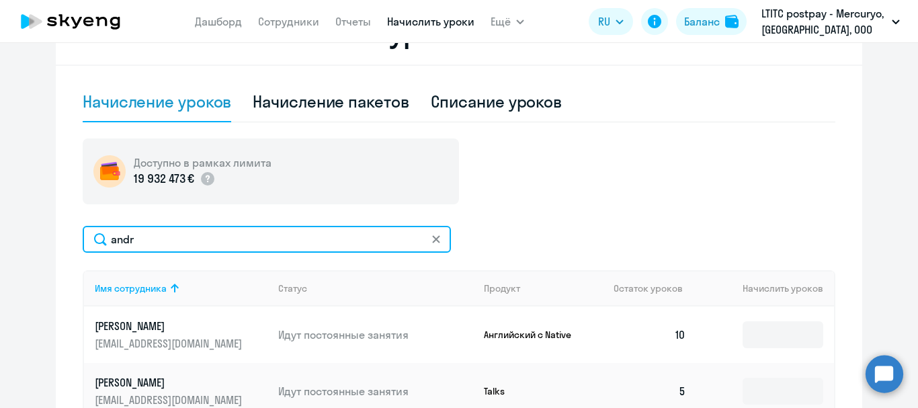
scroll to position [296, 0]
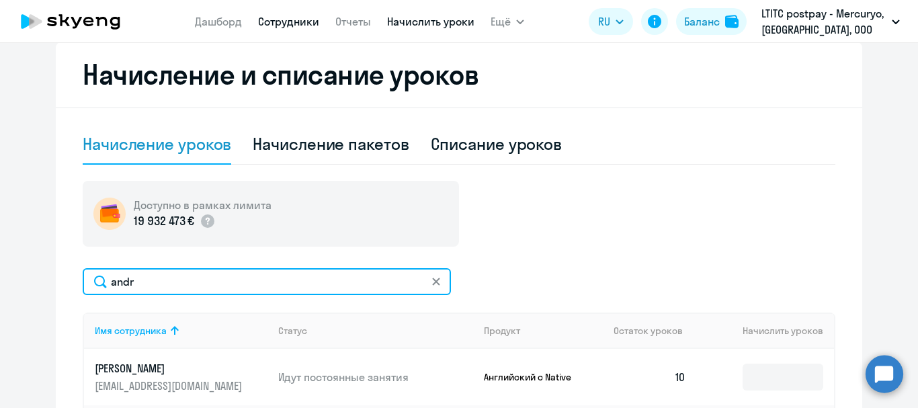
type input "andr"
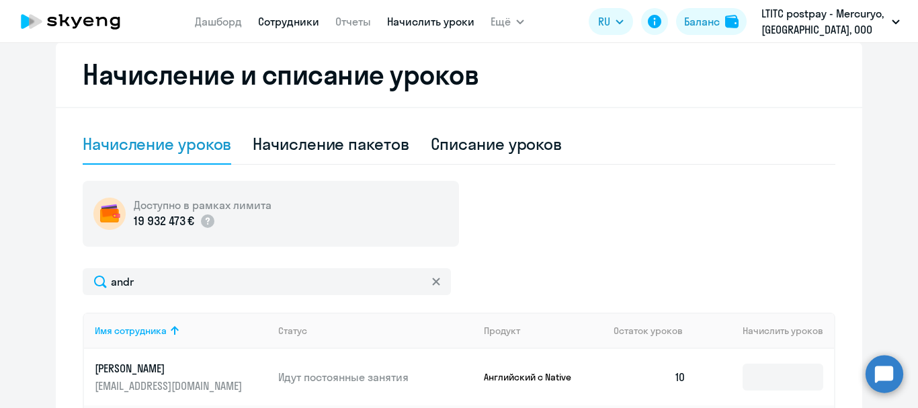
click at [281, 17] on link "Сотрудники" at bounding box center [288, 21] width 61 height 13
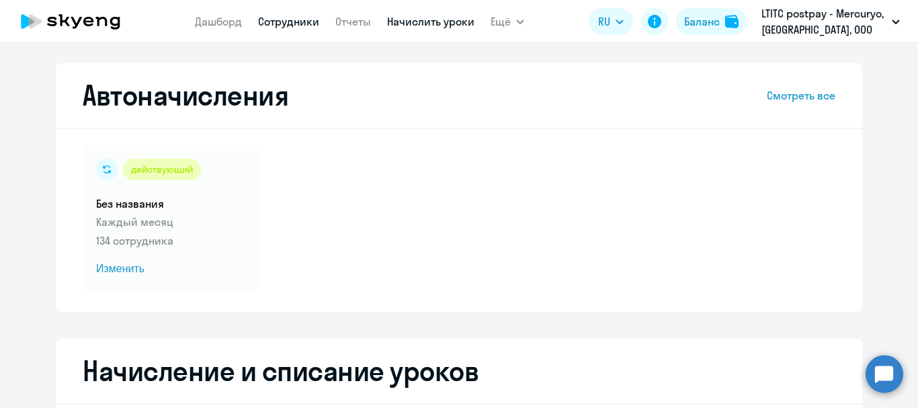
select select "30"
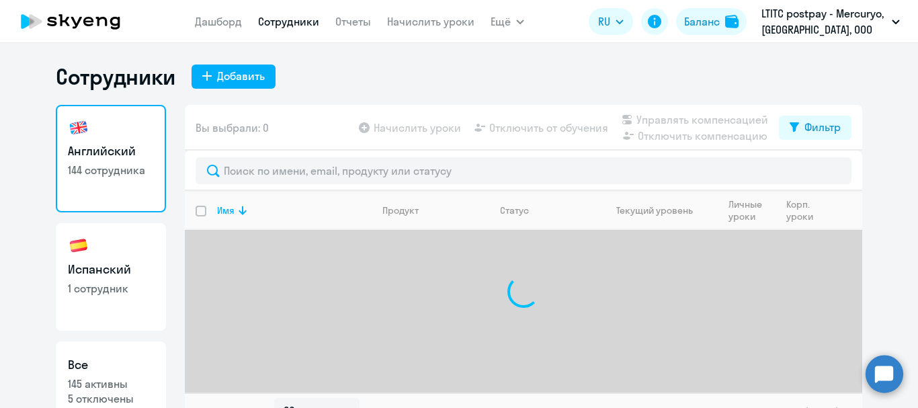
select select "30"
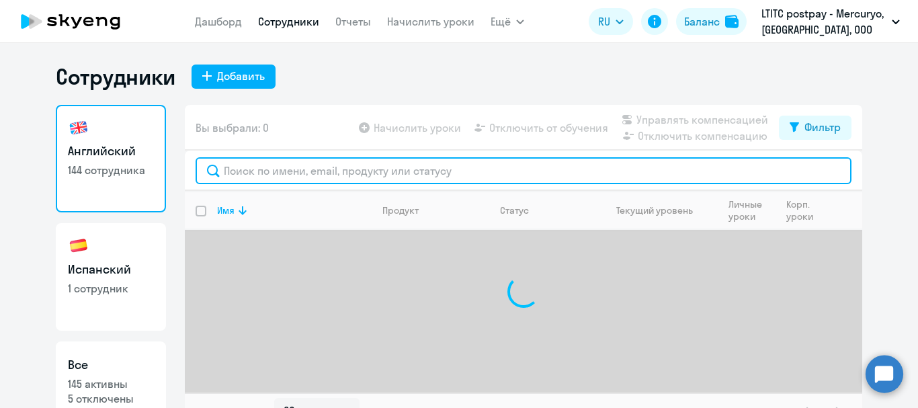
click at [276, 165] on input "text" at bounding box center [524, 170] width 656 height 27
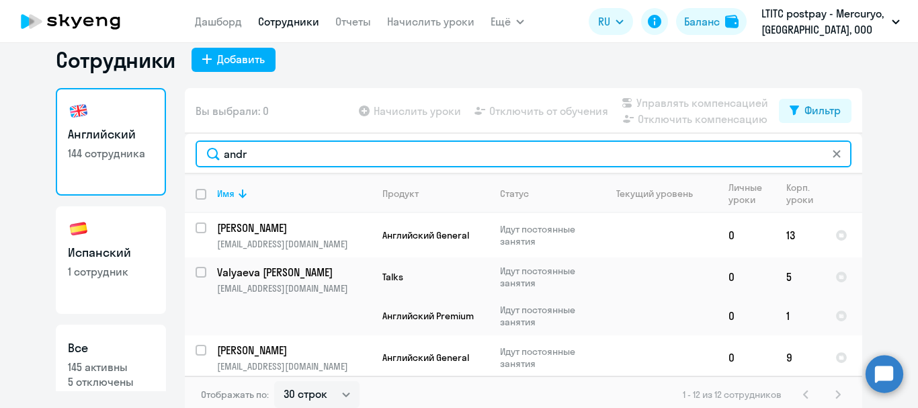
scroll to position [22, 0]
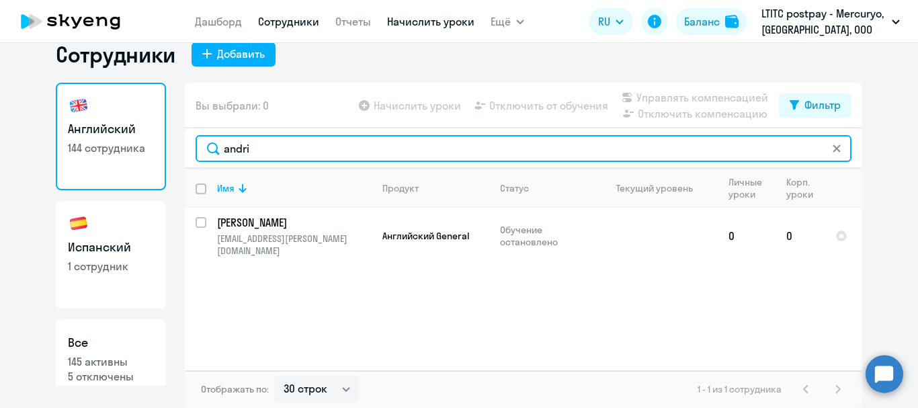
type input "andri"
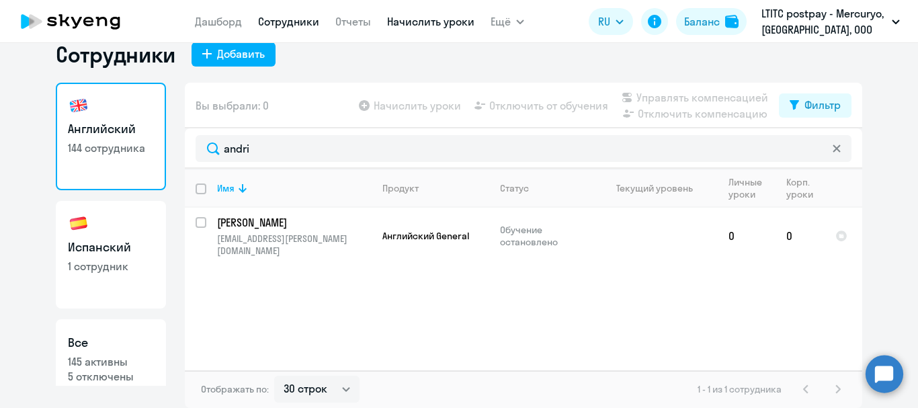
click at [409, 15] on link "Начислить уроки" at bounding box center [430, 21] width 87 height 13
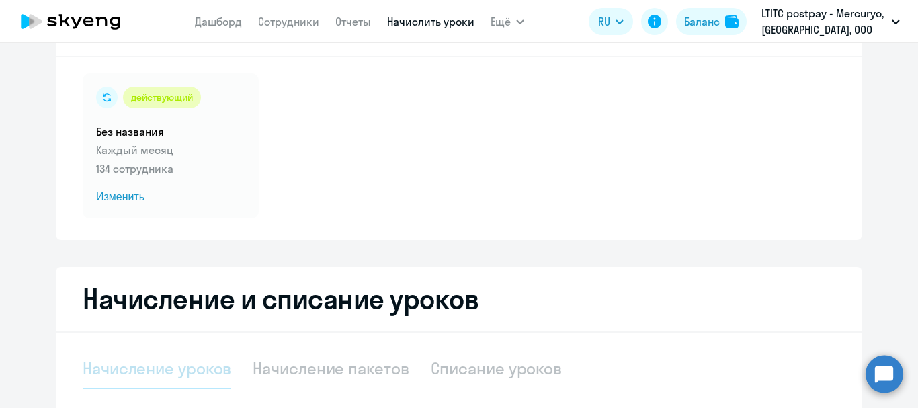
scroll to position [224, 0]
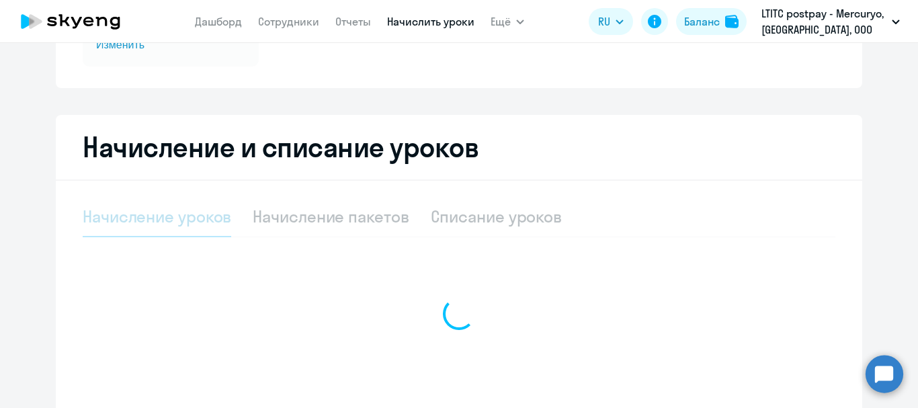
select select "10"
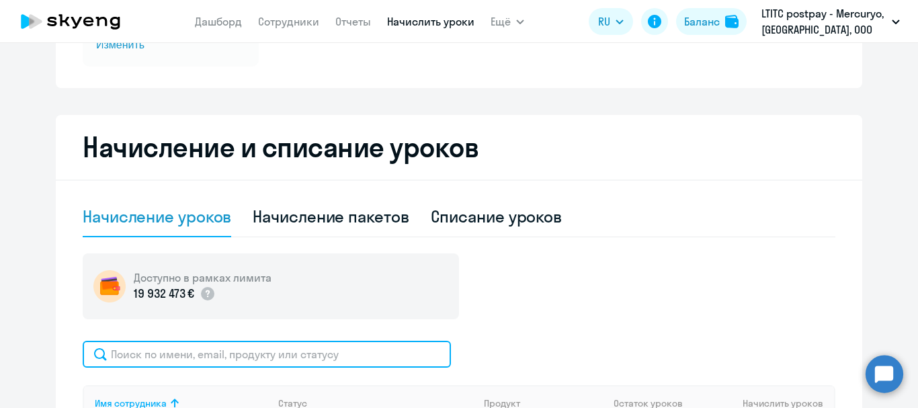
click at [245, 348] on input "text" at bounding box center [267, 354] width 368 height 27
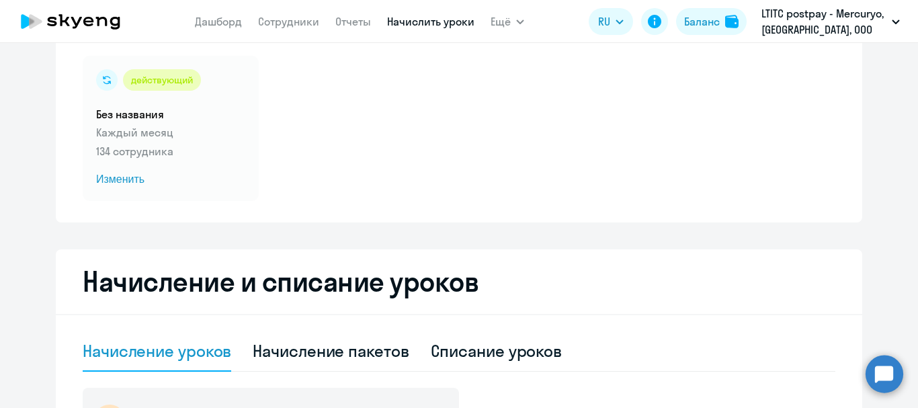
scroll to position [22, 0]
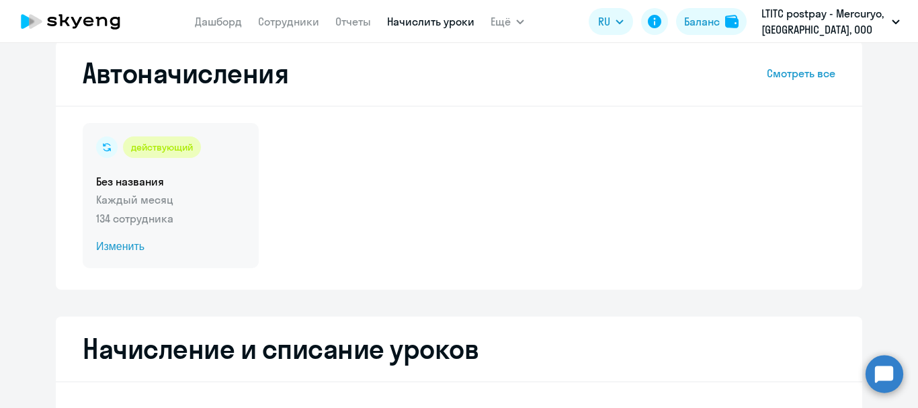
type input "andri"
click at [117, 245] on span "Изменить" at bounding box center [170, 247] width 149 height 16
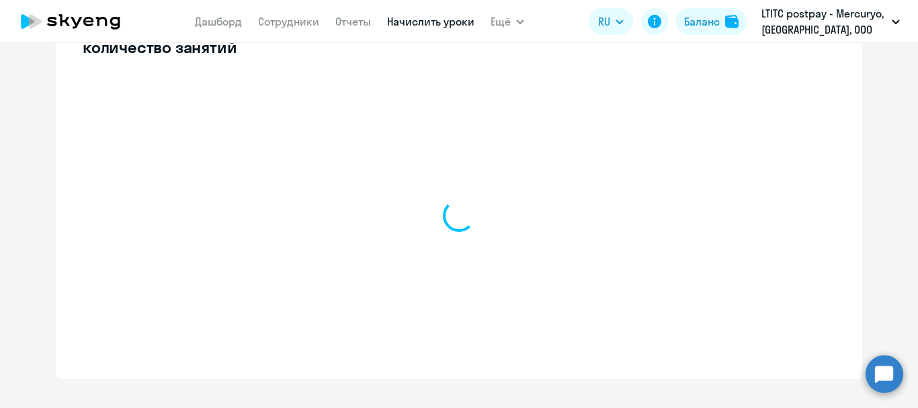
scroll to position [425, 0]
select select "10"
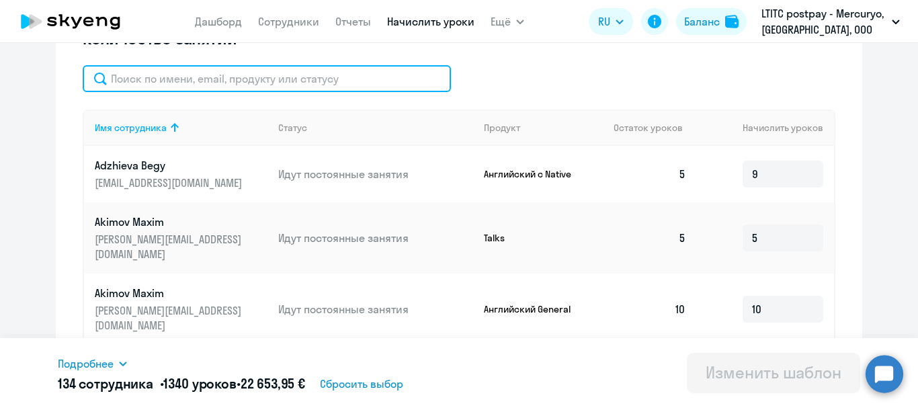
click at [271, 83] on input "text" at bounding box center [267, 78] width 368 height 27
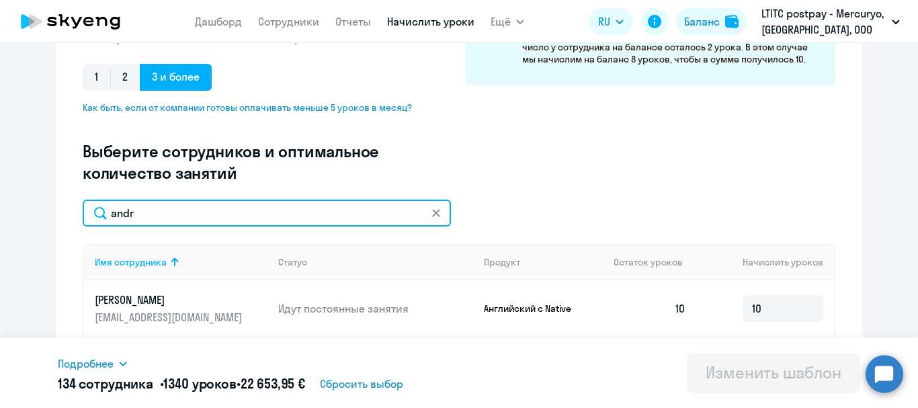
scroll to position [0, 0]
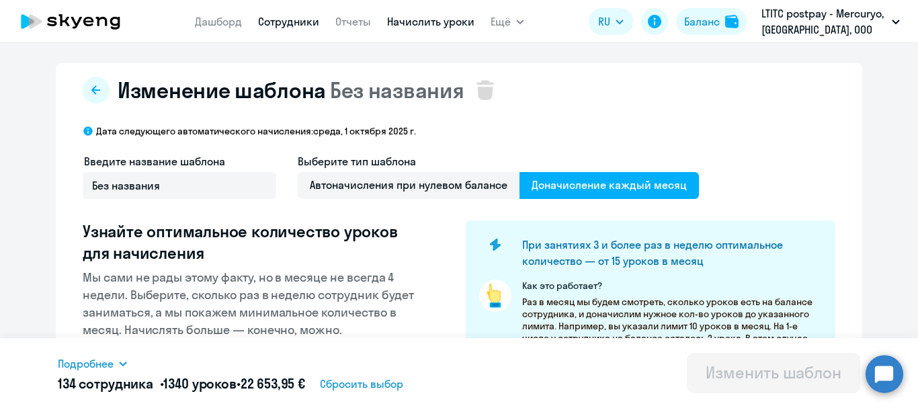
type input "andr"
click at [284, 18] on link "Сотрудники" at bounding box center [288, 21] width 61 height 13
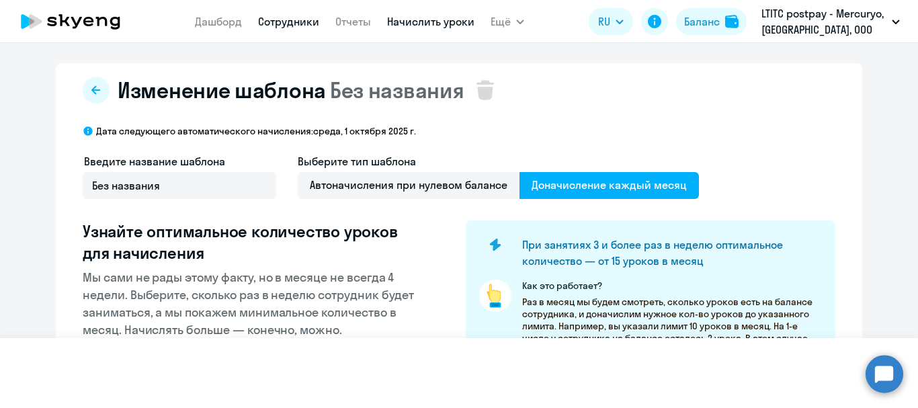
select select "30"
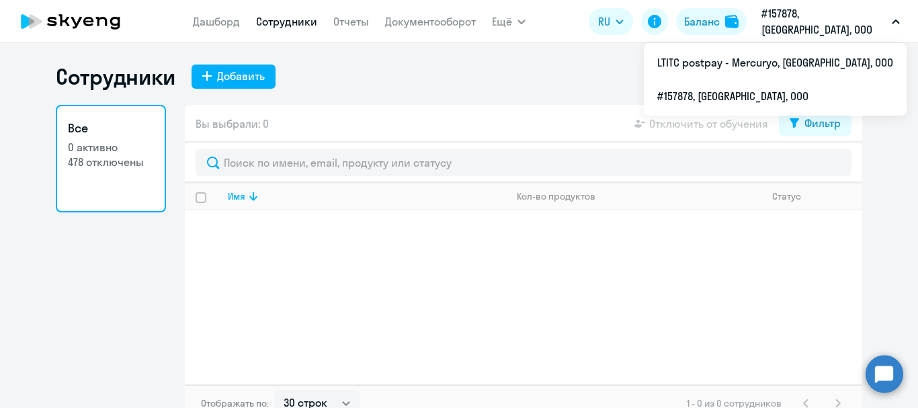
select select "30"
